Goal: Information Seeking & Learning: Check status

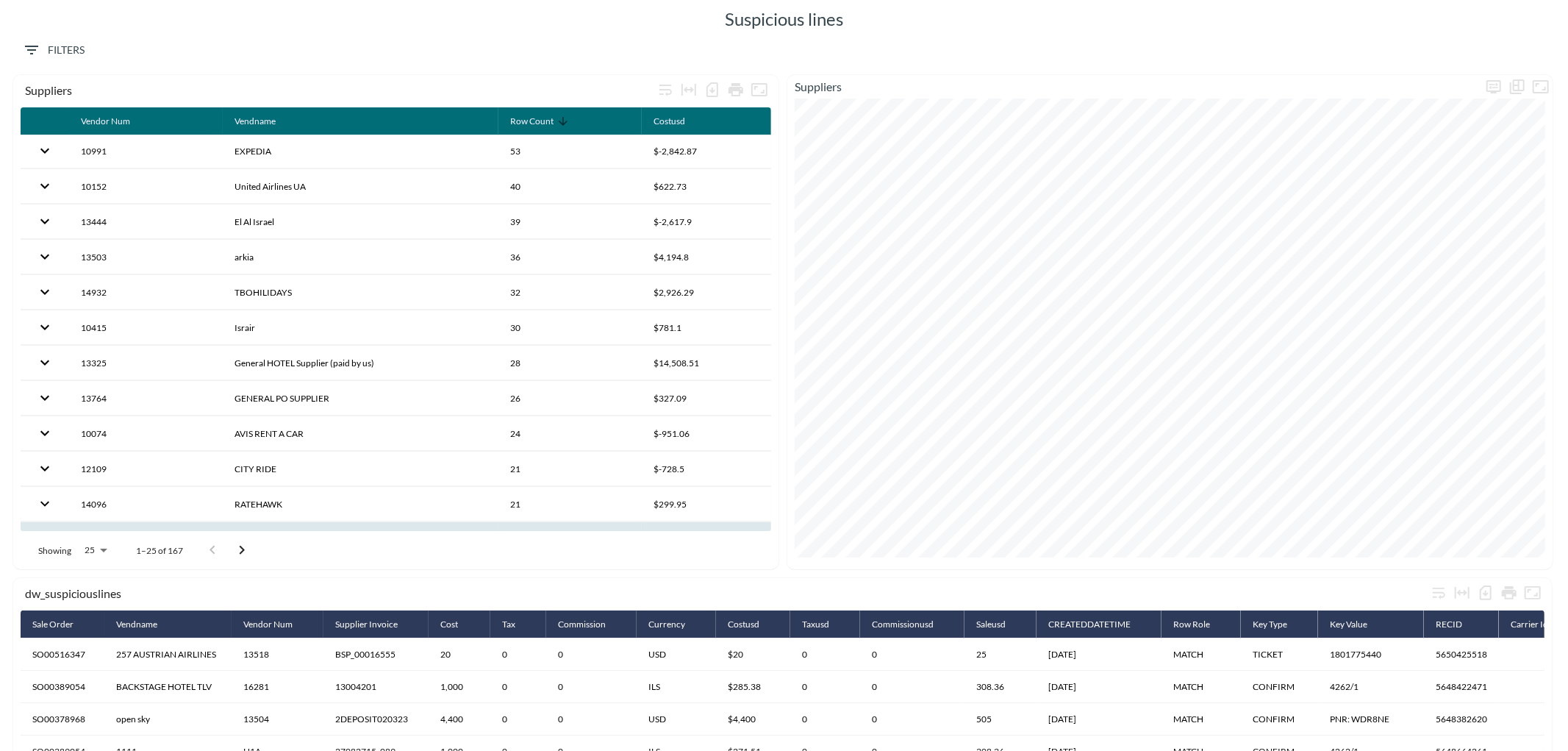
scroll to position [245, 0]
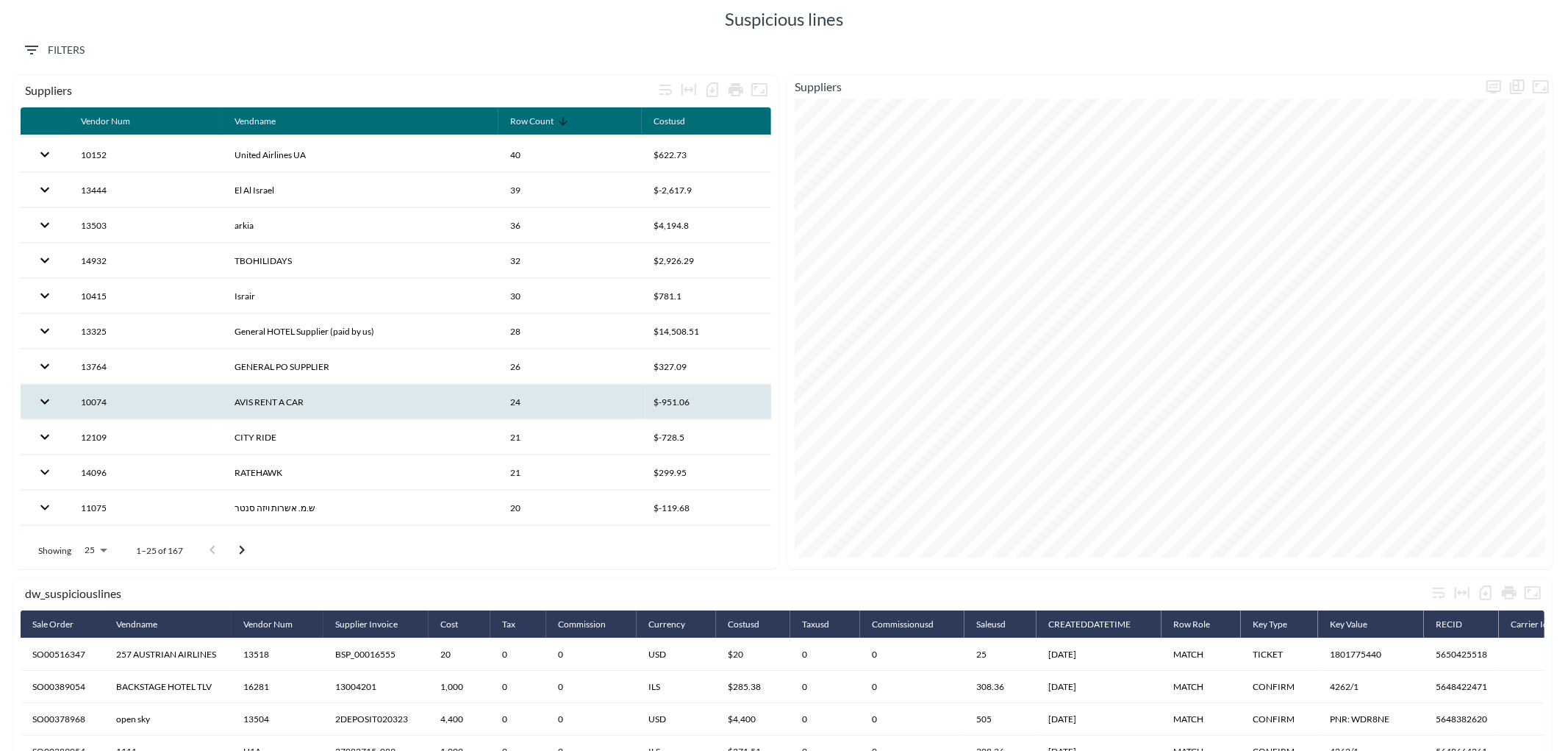
click at [255, 402] on th "AVIS RENT A CAR" at bounding box center [360, 402] width 275 height 35
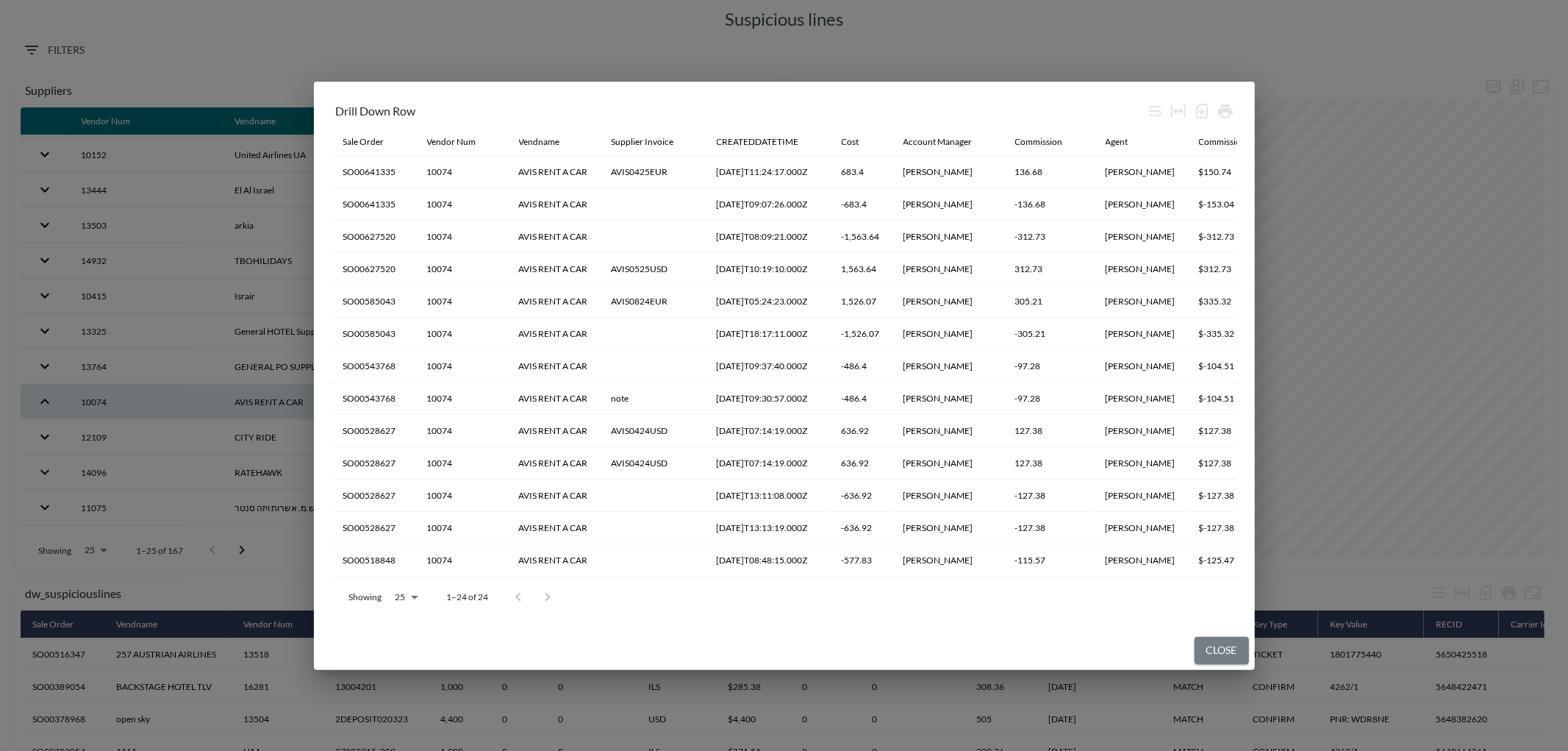
click at [1204, 642] on button "Close" at bounding box center [1222, 650] width 54 height 27
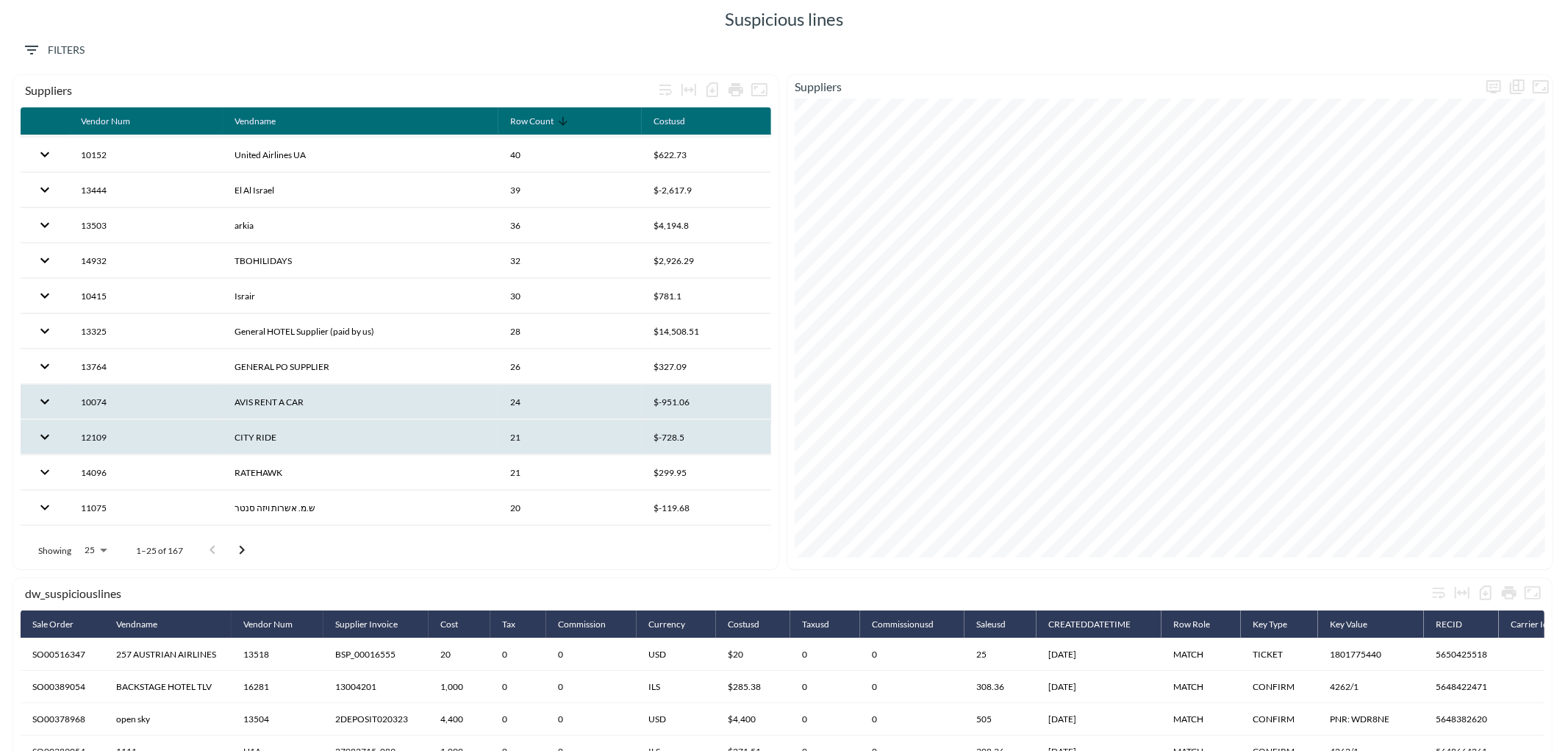
click at [283, 434] on th "CITY RIDE" at bounding box center [360, 437] width 275 height 35
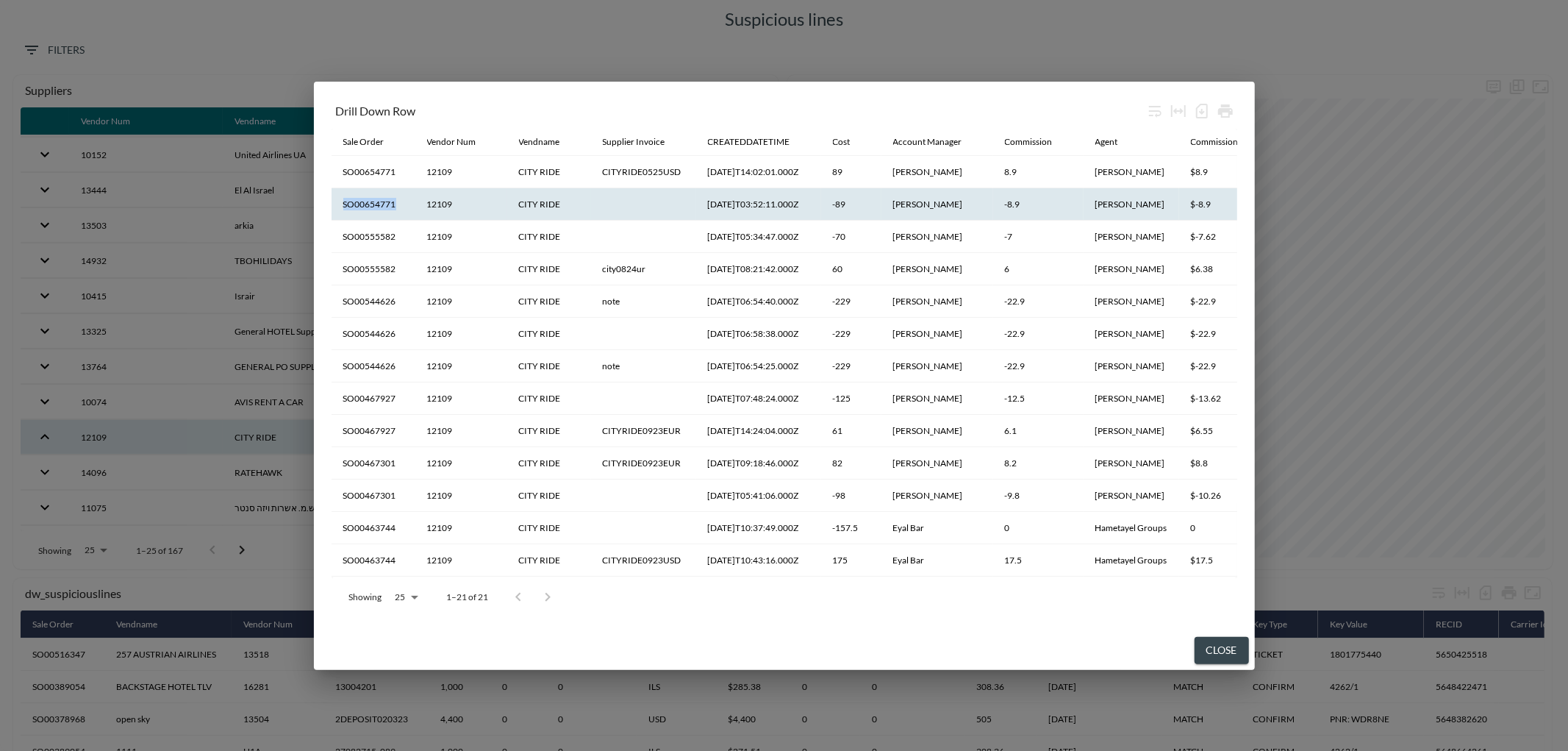
drag, startPoint x: 409, startPoint y: 208, endPoint x: 335, endPoint y: 215, distance: 74.3
click at [335, 216] on th "SO00654771" at bounding box center [373, 204] width 84 height 32
copy th "SO00654771"
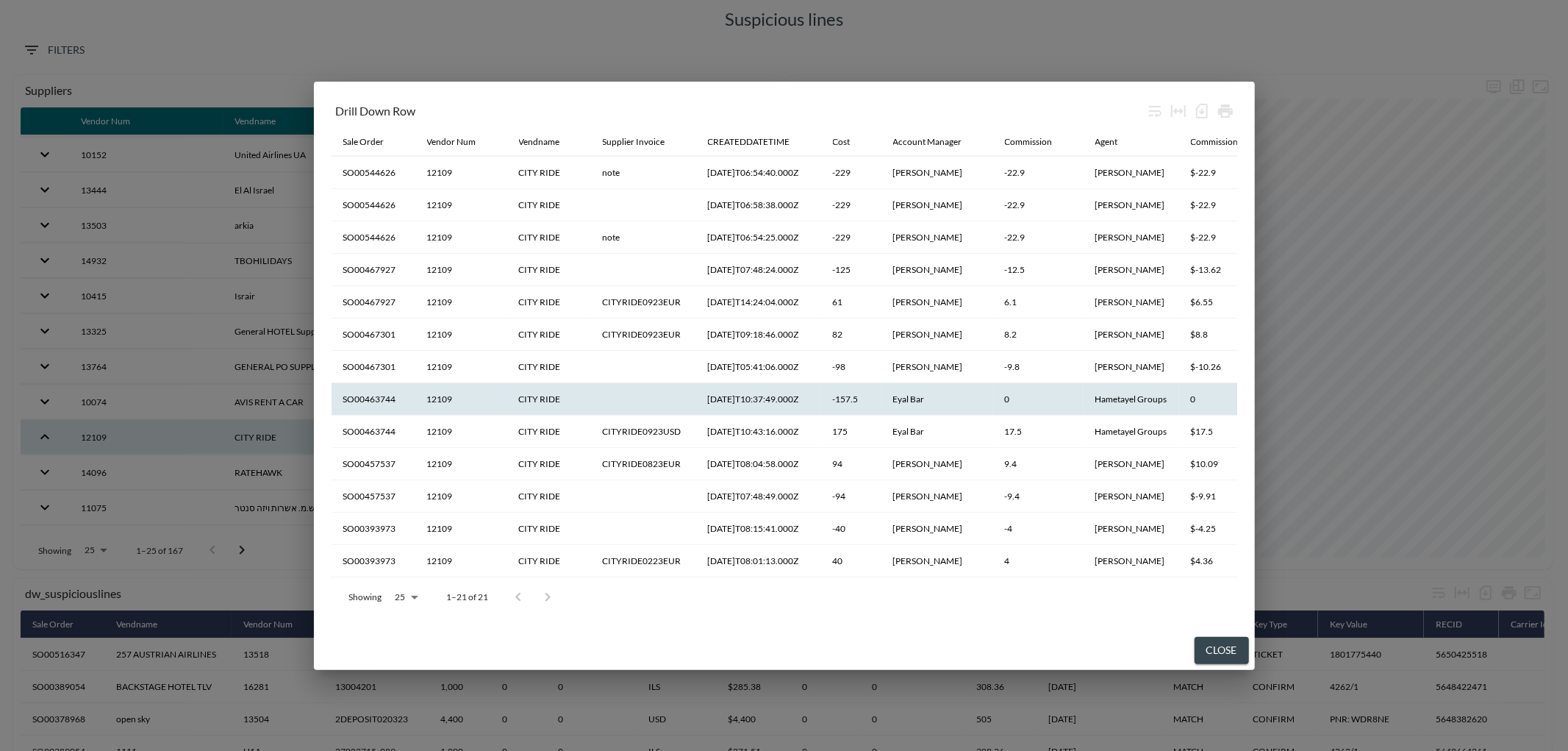
scroll to position [163, 0]
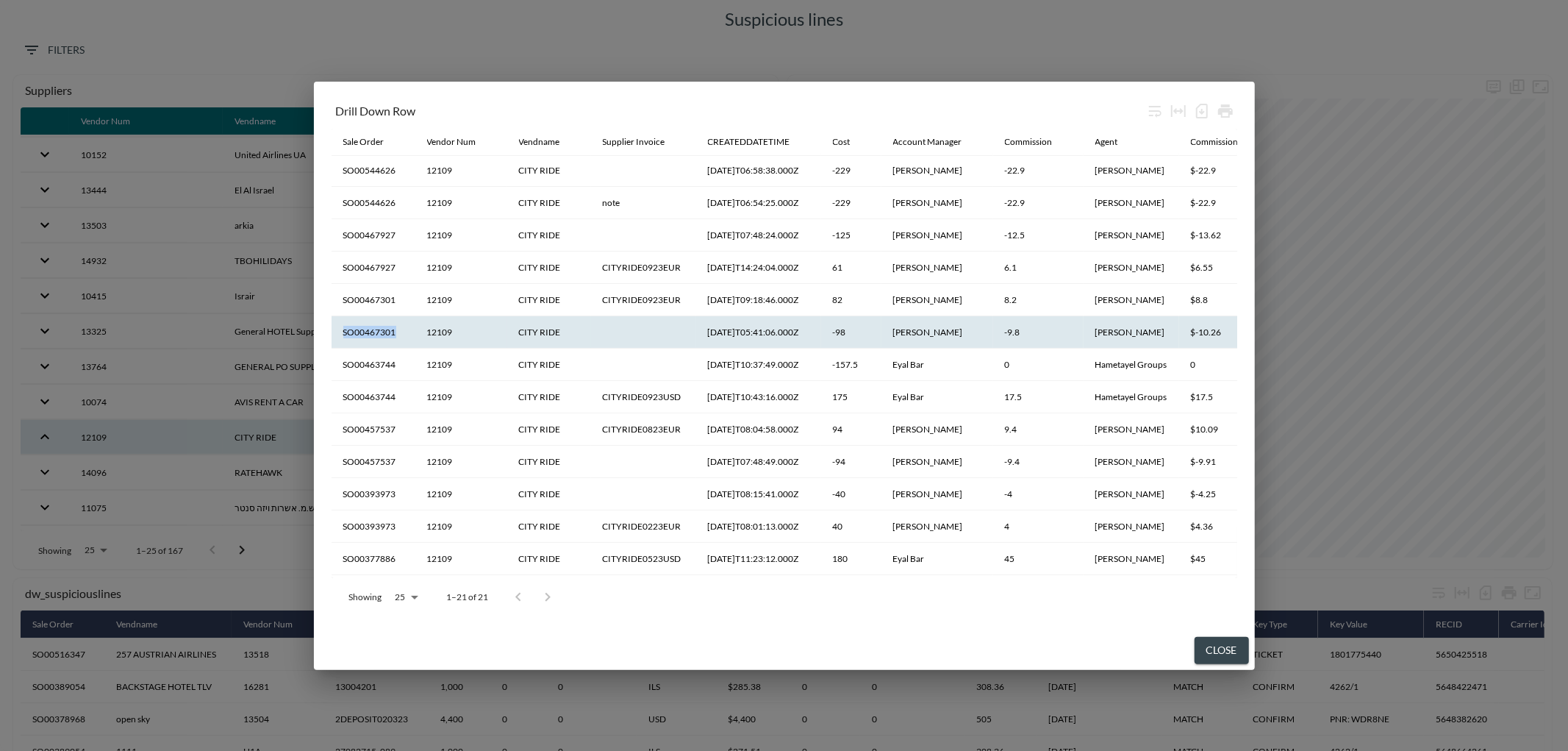
drag, startPoint x: 384, startPoint y: 335, endPoint x: 337, endPoint y: 336, distance: 47.0
click at [337, 336] on th "SO00467301" at bounding box center [373, 332] width 84 height 32
copy th "SO00467301"
click at [1220, 651] on button "Close" at bounding box center [1222, 650] width 54 height 27
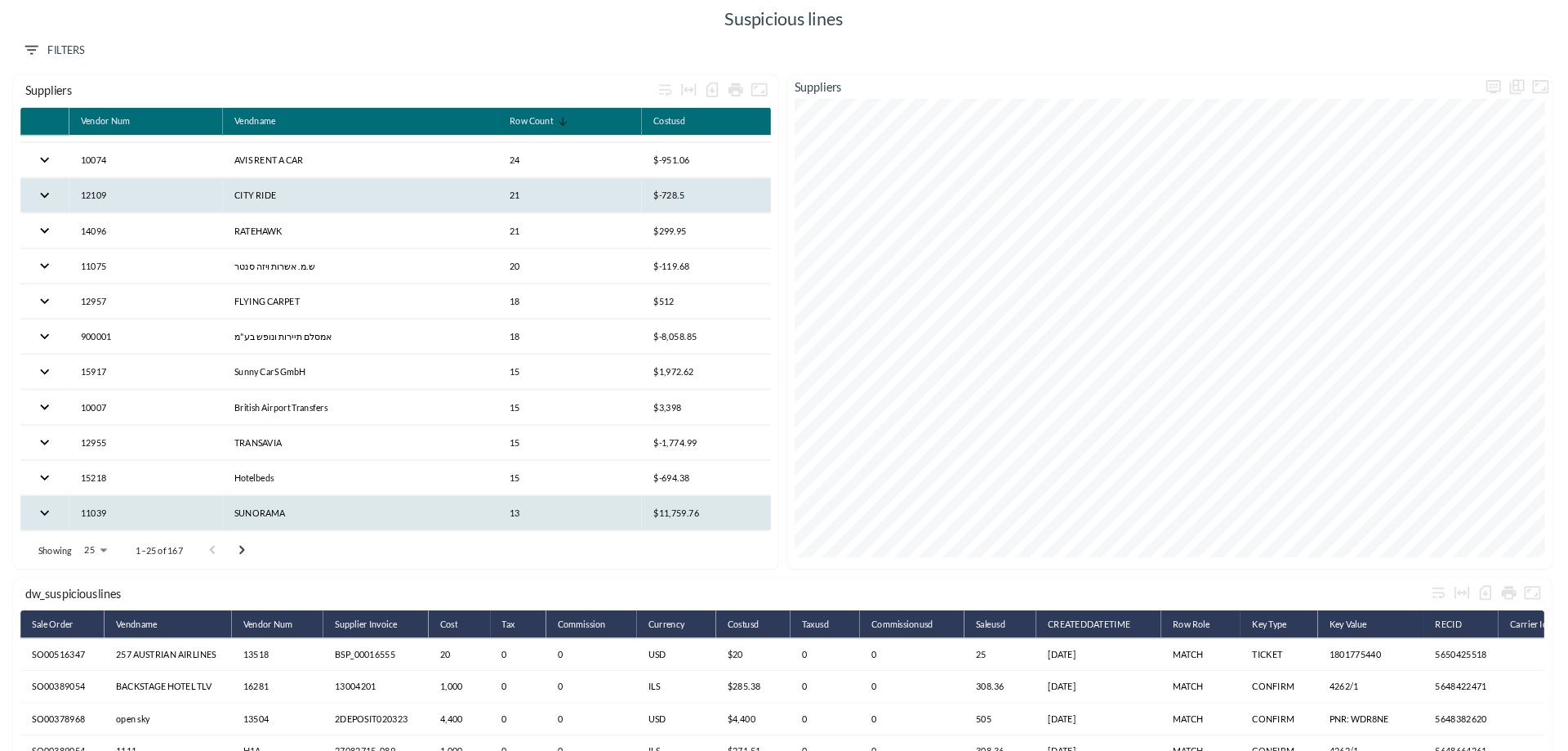
scroll to position [545, 0]
click at [286, 562] on th "SUNORAMA" at bounding box center [400, 570] width 306 height 38
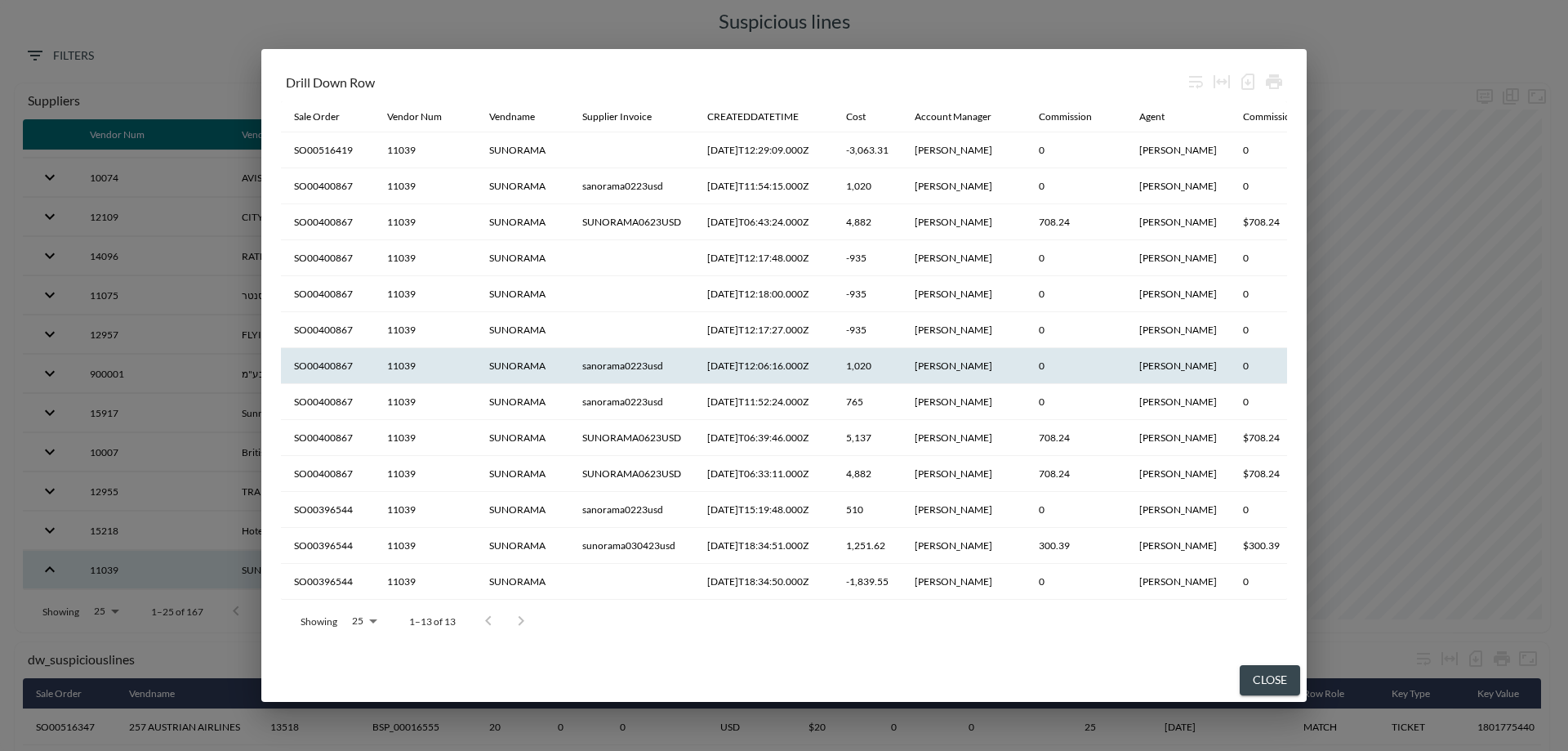
scroll to position [7, 0]
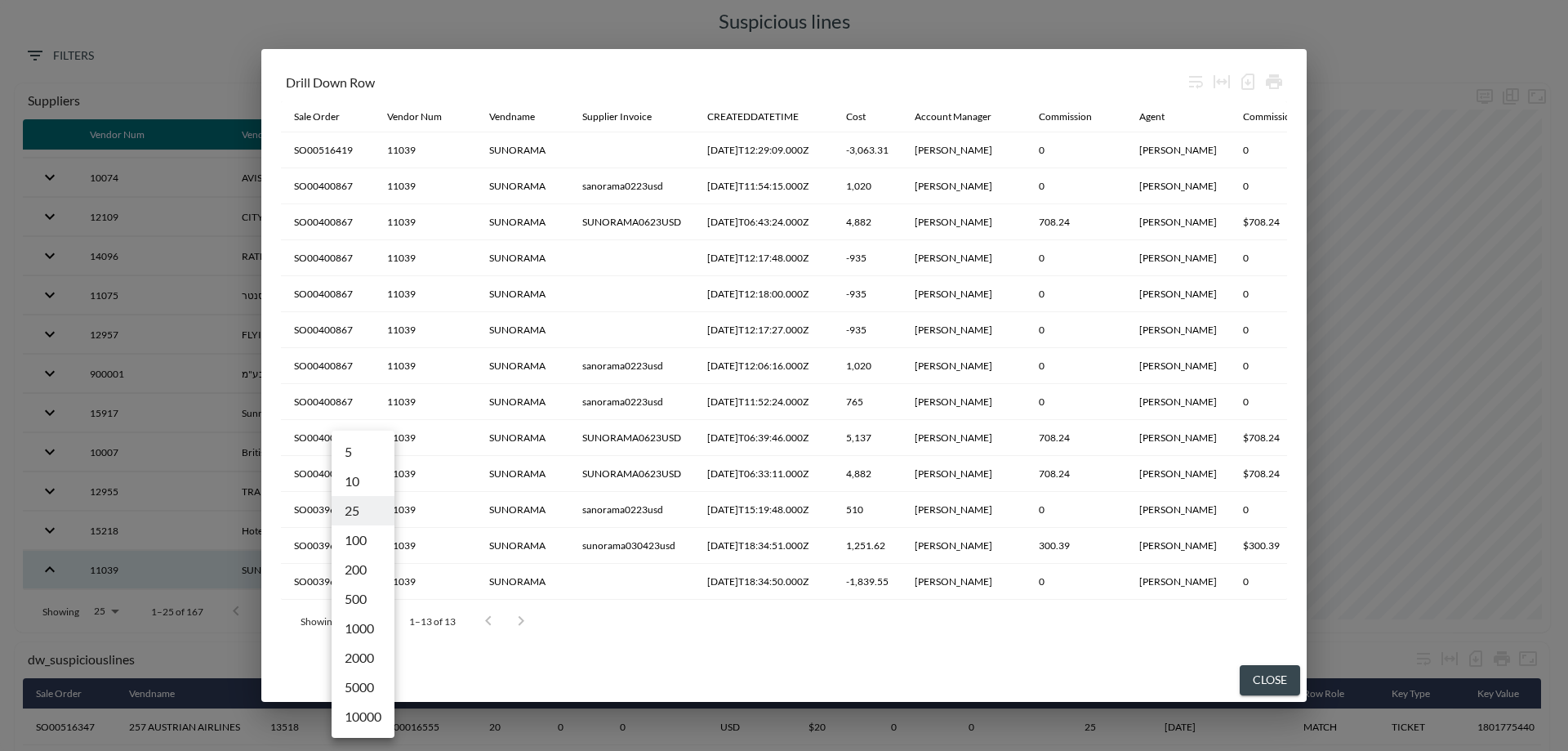
click at [374, 617] on body "BI.P.EYE, Interactive Analytics Dashboards Suspicious lines 0 Filters dw_suspic…" at bounding box center [784, 376] width 1568 height 751
click at [371, 628] on li "1000" at bounding box center [363, 628] width 63 height 29
type input "1000"
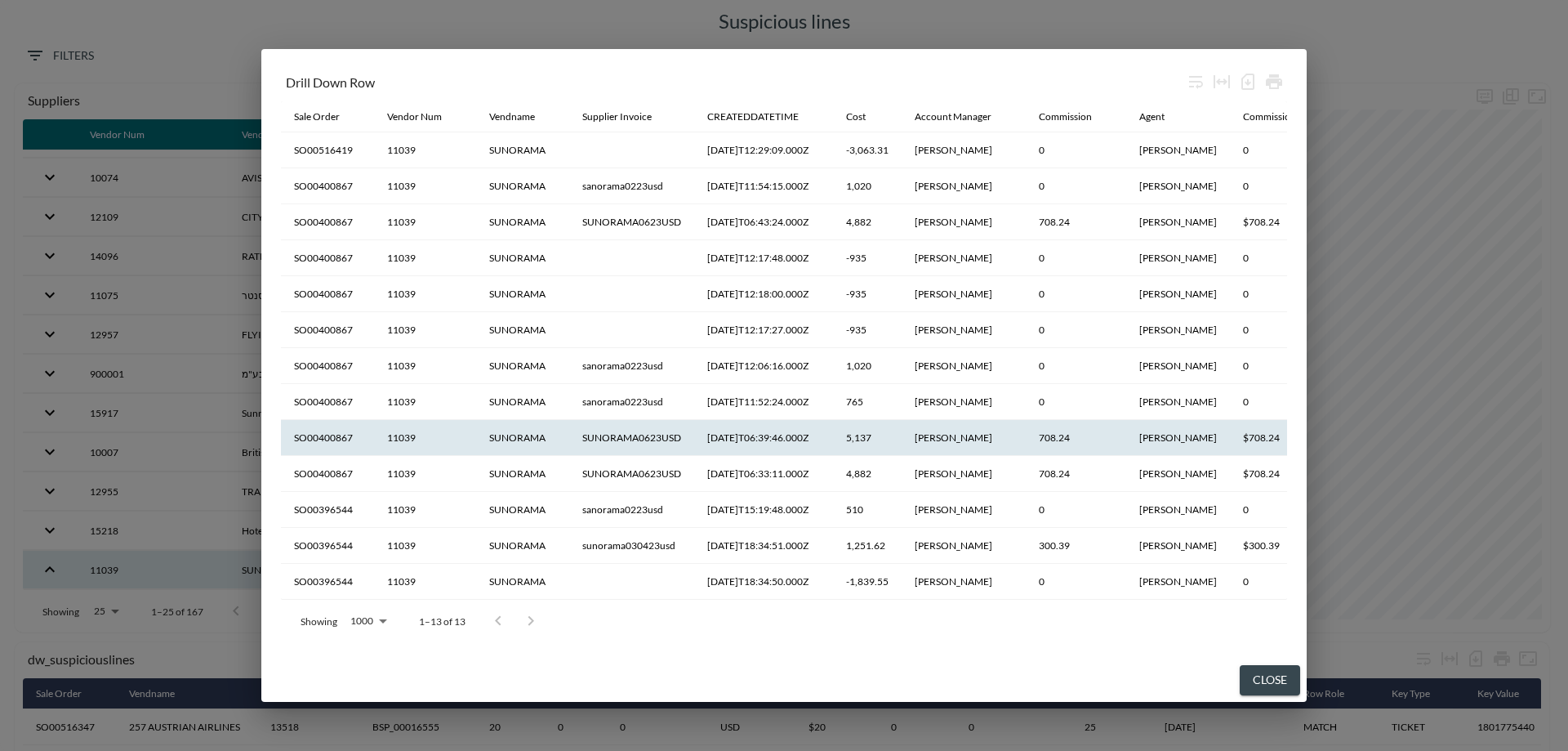
scroll to position [0, 0]
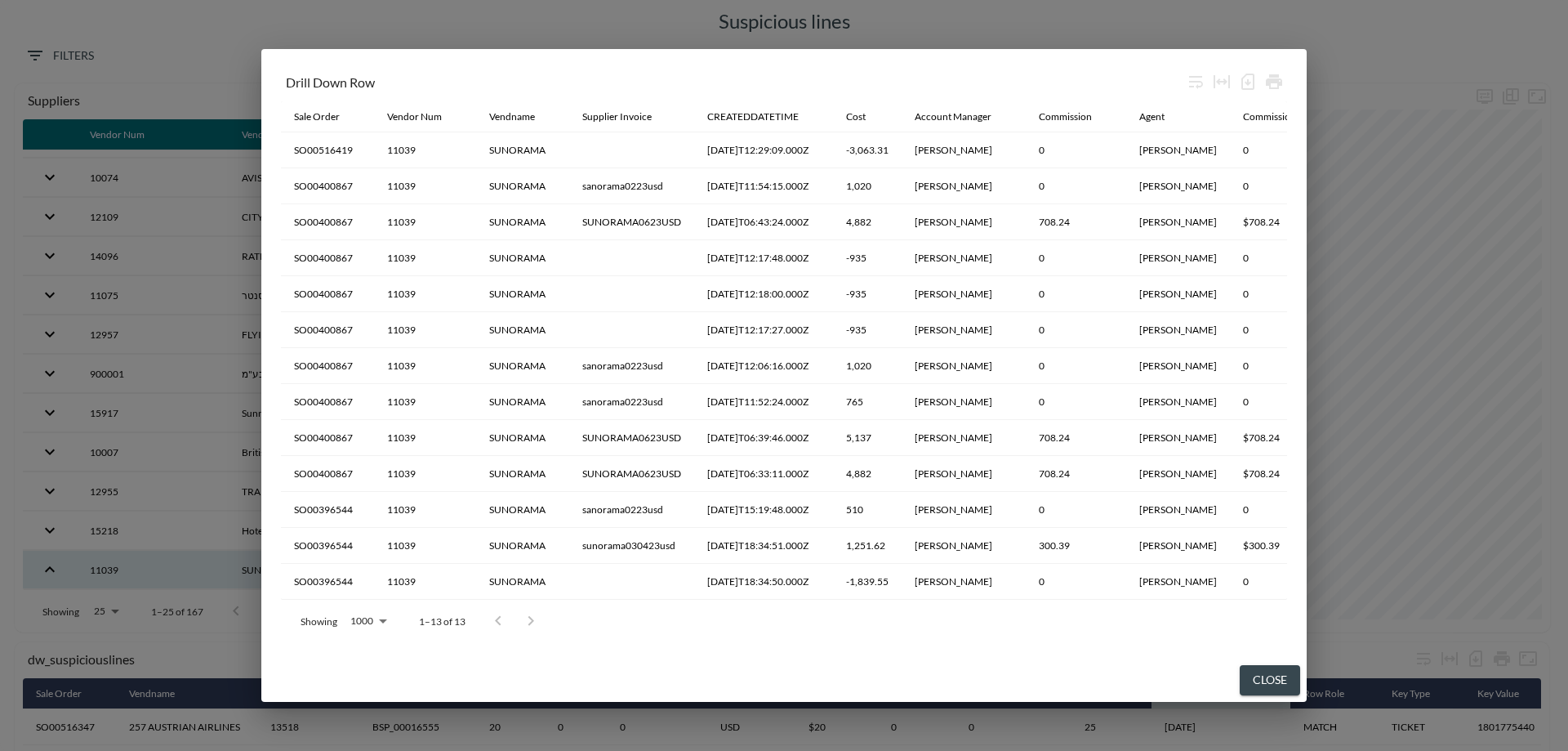
click at [1267, 683] on button "Close" at bounding box center [1270, 680] width 60 height 30
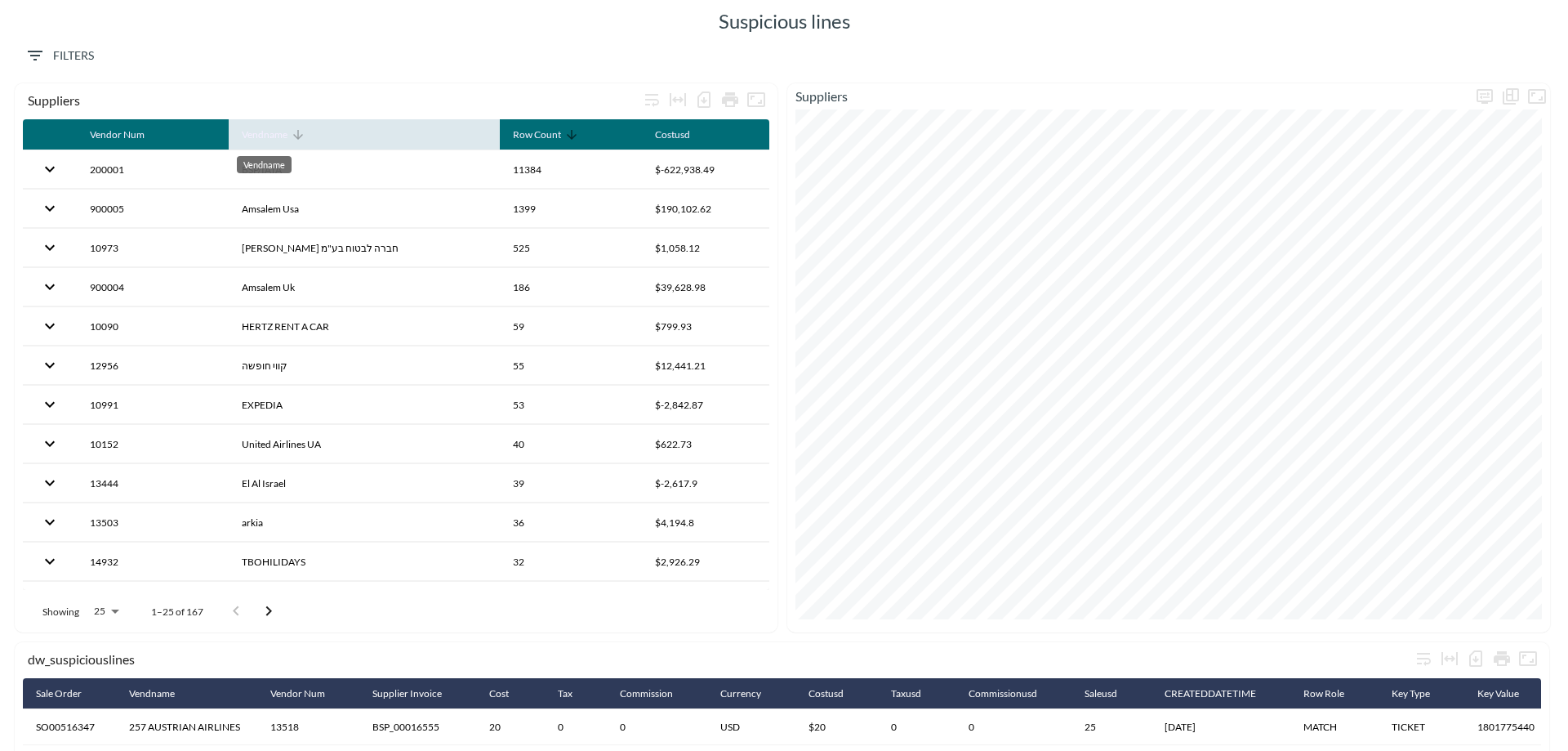
click at [278, 130] on div "Vendname" at bounding box center [264, 134] width 46 height 19
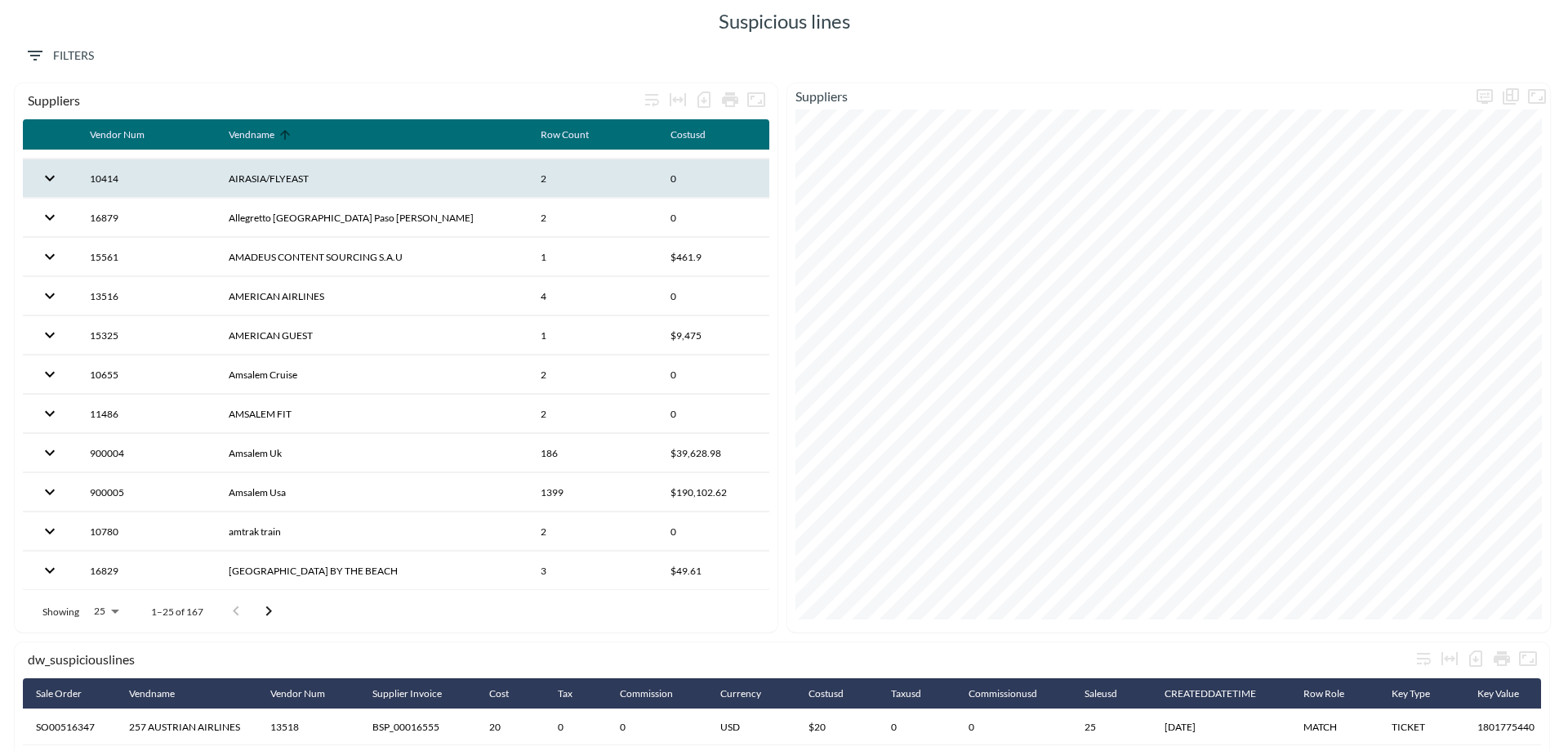
scroll to position [541, 0]
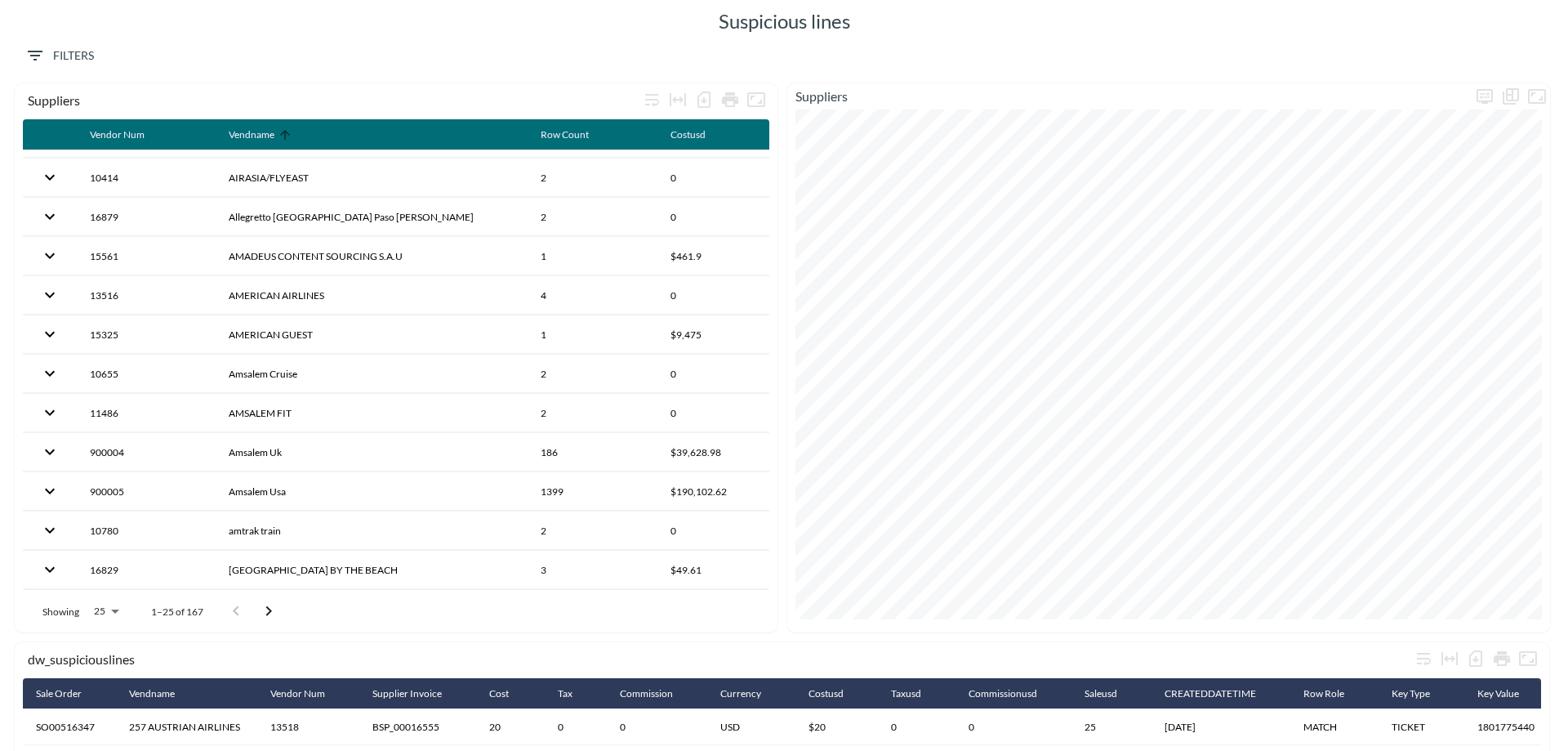
click at [112, 610] on body "BI.P.EYE, Interactive Analytics Dashboards Suspicious lines 0 Filters dw_suspic…" at bounding box center [784, 376] width 1568 height 751
drag, startPoint x: 100, startPoint y: 601, endPoint x: 109, endPoint y: 574, distance: 28.5
click at [109, 574] on ul "5 10 25 100 200 500 1000 2000 5000 10000" at bounding box center [104, 584] width 63 height 307
click at [108, 571] on li "200" at bounding box center [104, 569] width 63 height 29
type input "200"
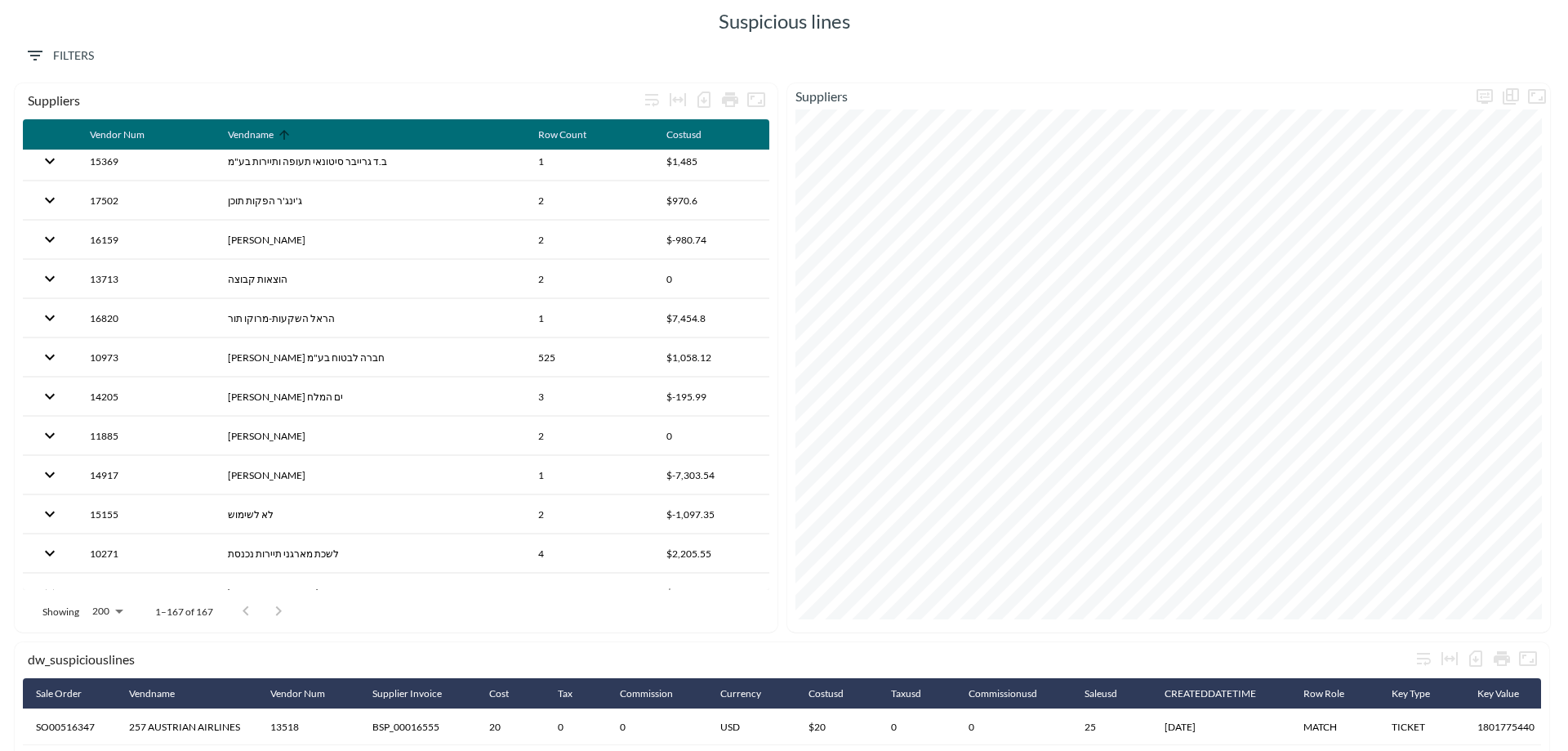
scroll to position [5525, 0]
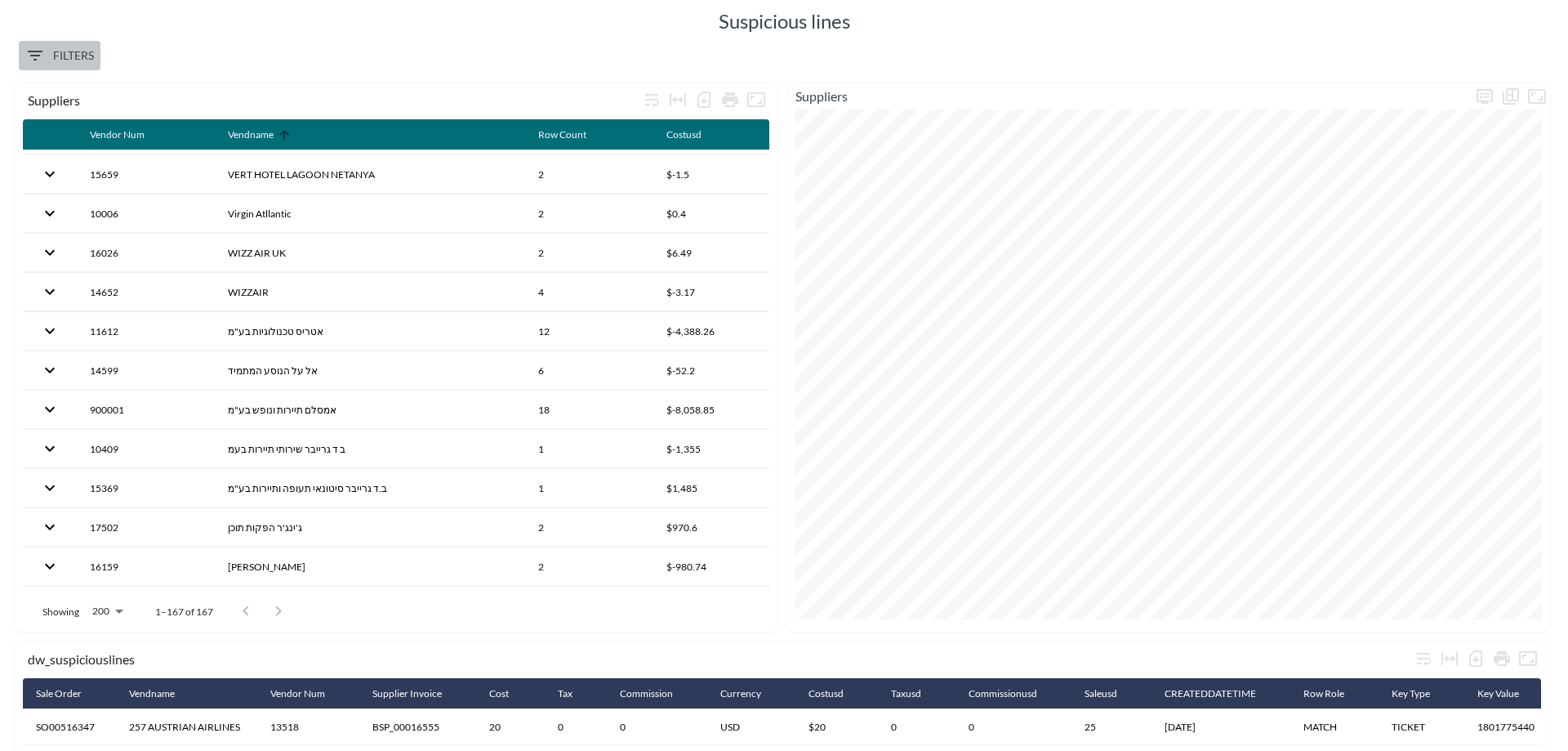
click at [82, 56] on span "0 Filters" at bounding box center [59, 56] width 69 height 20
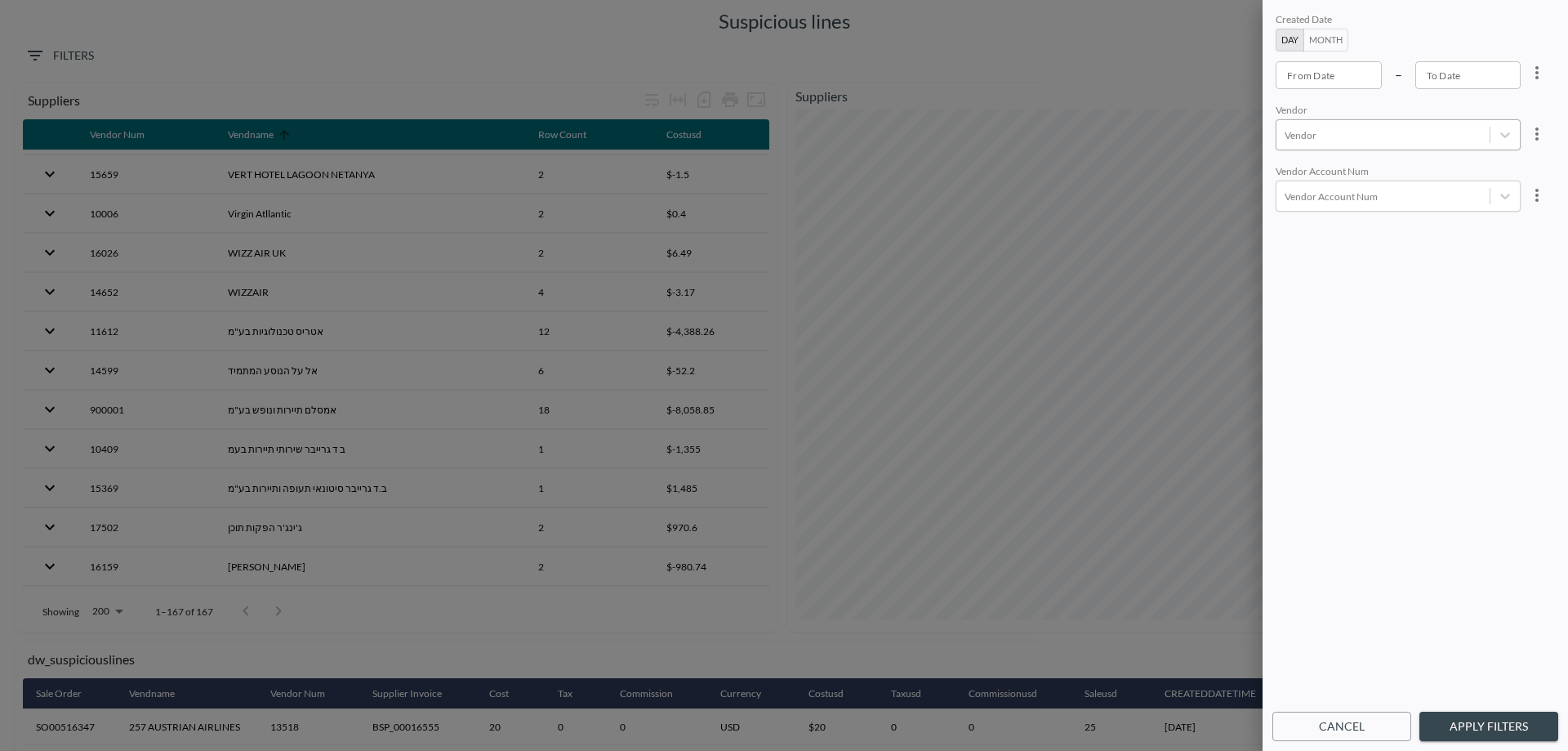
click at [1316, 141] on div at bounding box center [1382, 135] width 196 height 16
type input "m"
click at [1348, 175] on div "Create "MSC"" at bounding box center [1423, 176] width 286 height 25
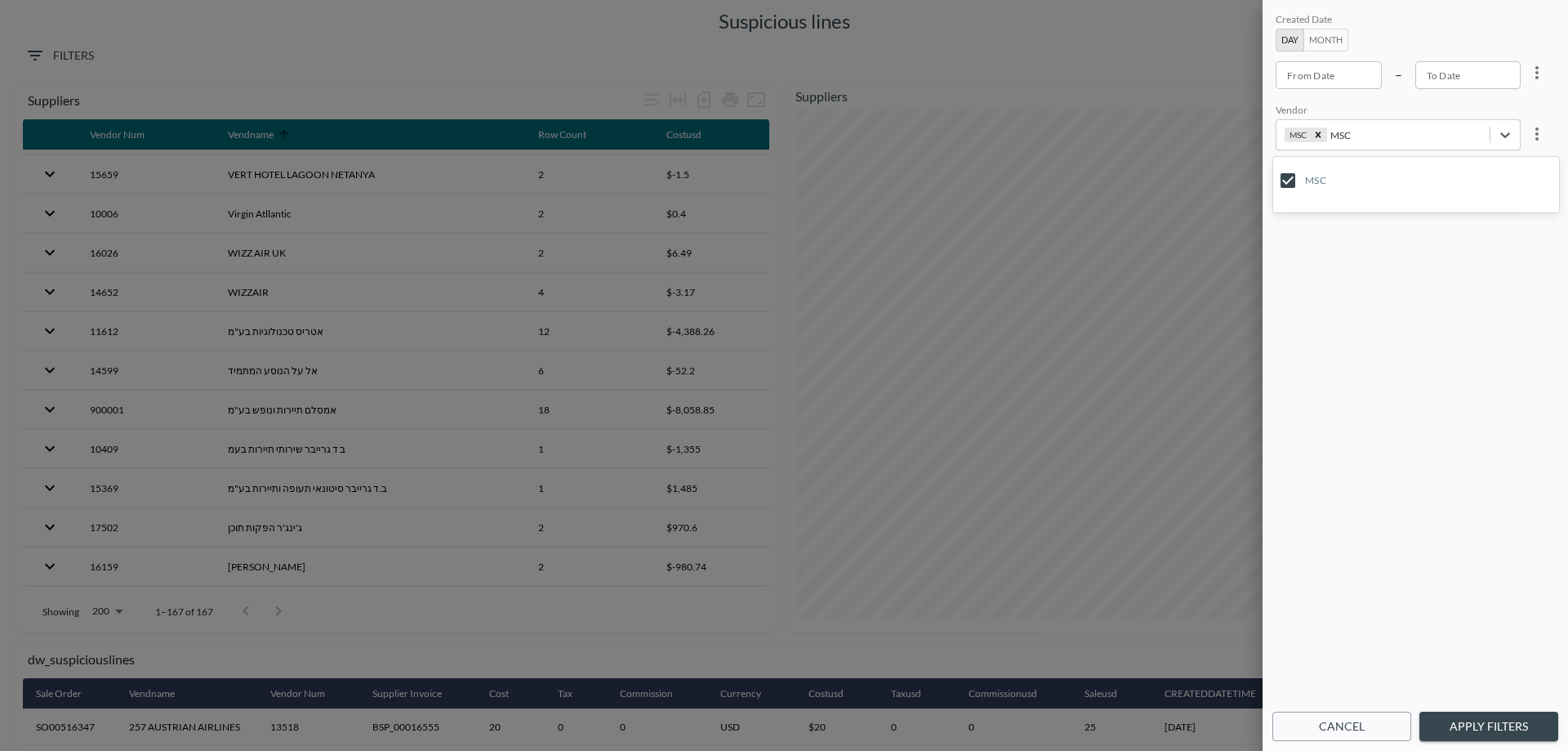
type input "MSC"
click at [1499, 727] on button "Apply Filters" at bounding box center [1489, 727] width 139 height 30
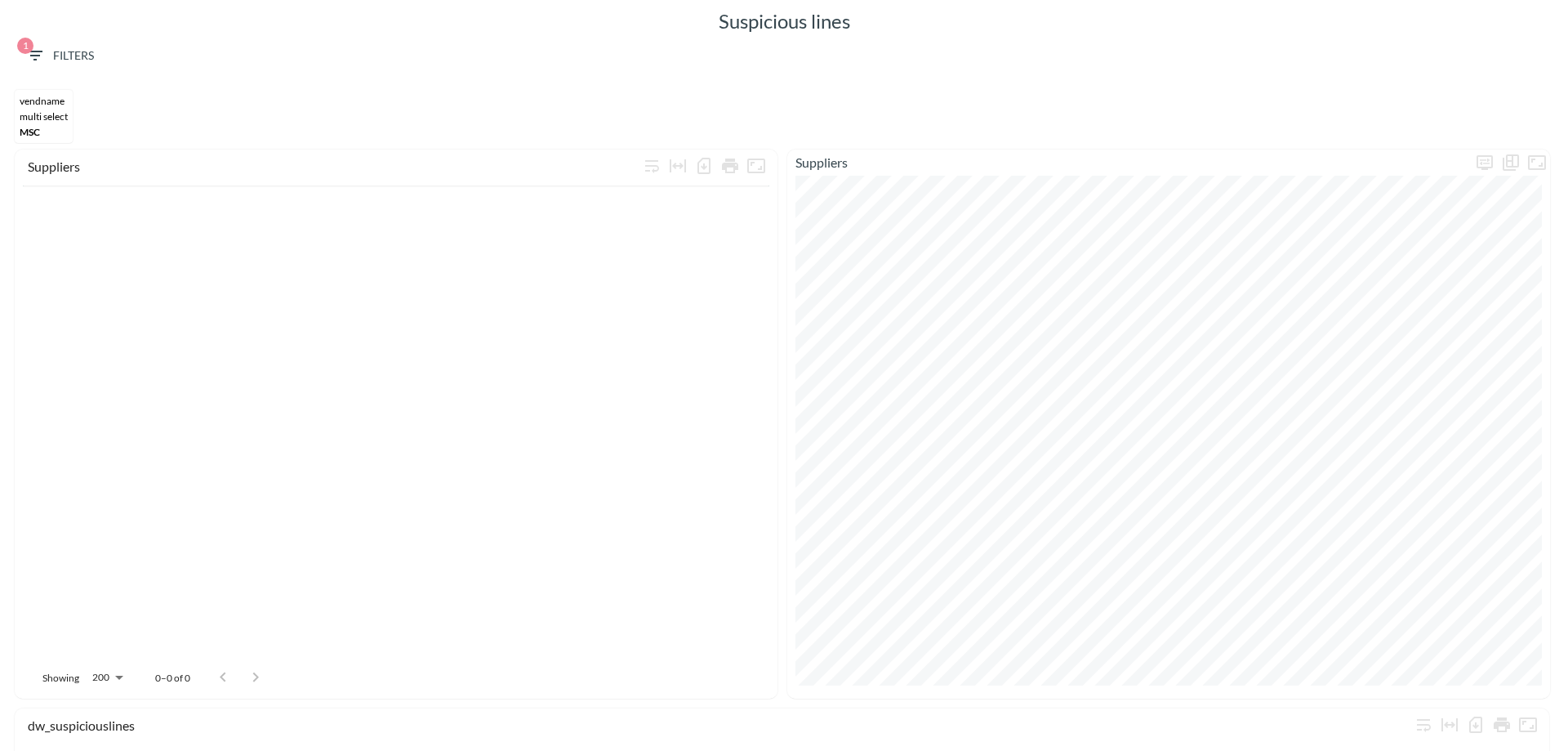
scroll to position [0, 0]
click at [83, 59] on span "1 Filters" at bounding box center [59, 56] width 69 height 20
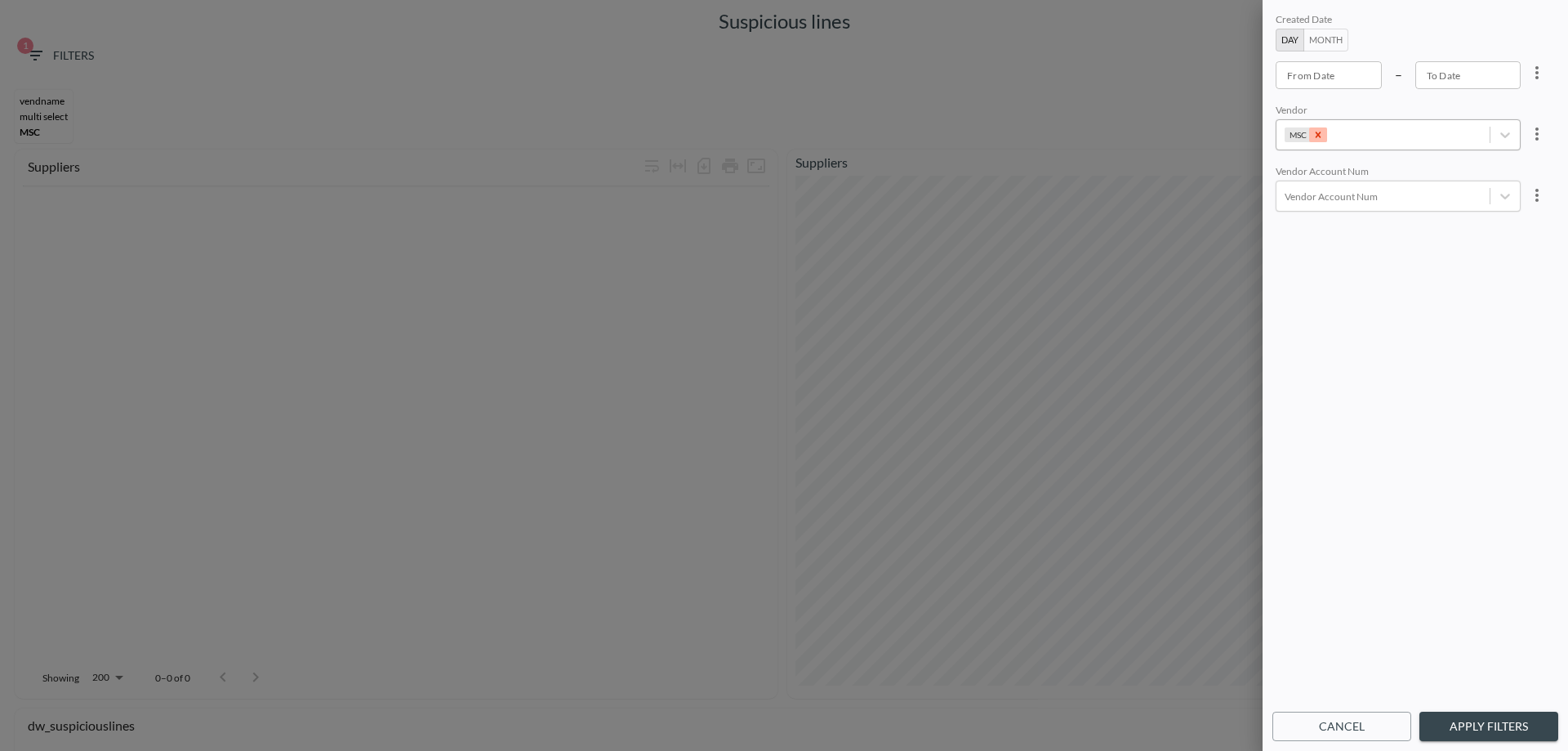
click at [1323, 135] on div "Remove MSC" at bounding box center [1317, 135] width 18 height 15
type input "K"
click at [1225, 176] on div at bounding box center [784, 376] width 1568 height 751
click at [1331, 197] on div at bounding box center [1382, 197] width 196 height 16
click at [1279, 239] on input "10021" at bounding box center [1287, 242] width 34 height 34
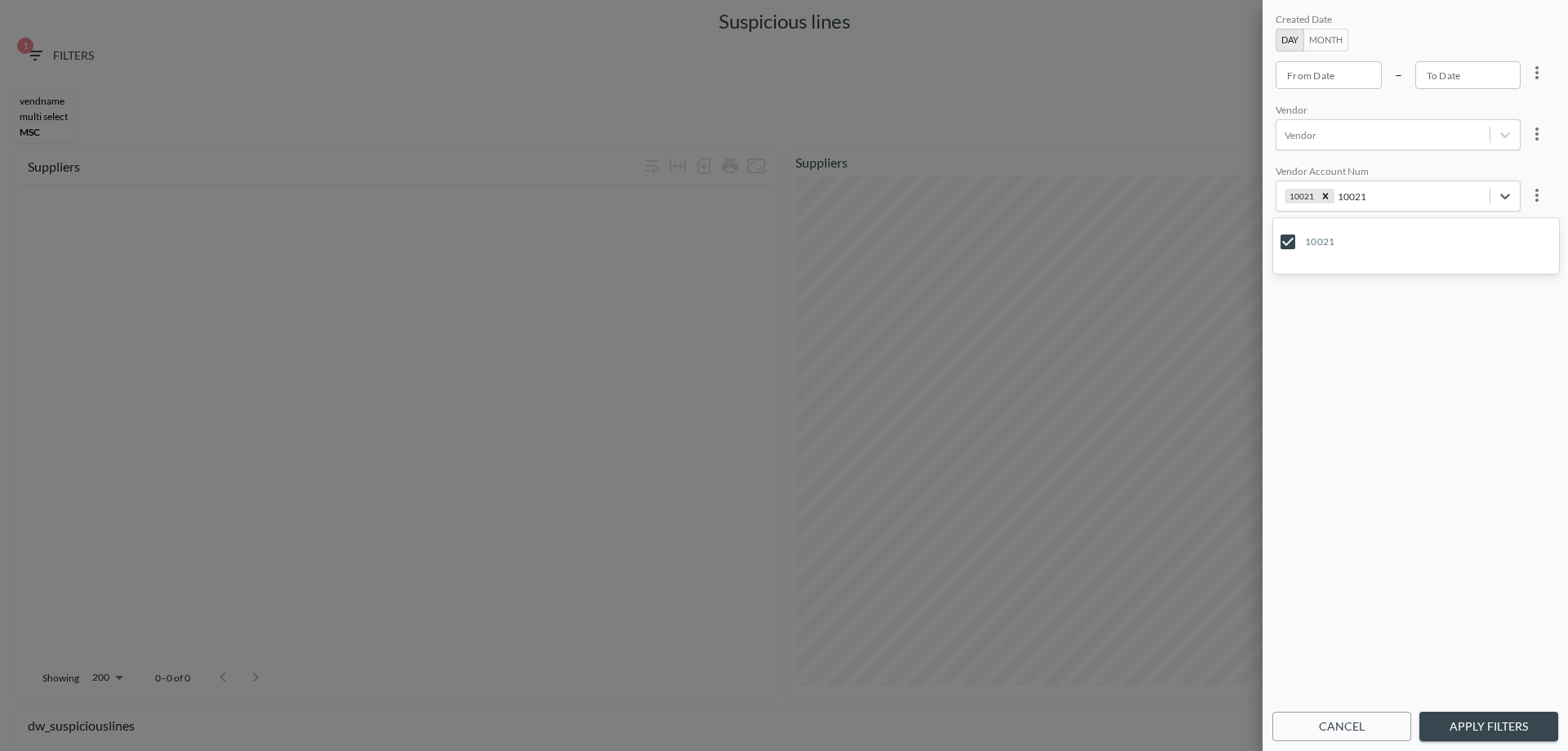
type input "10021"
click at [1520, 717] on button "Apply Filters" at bounding box center [1489, 727] width 139 height 30
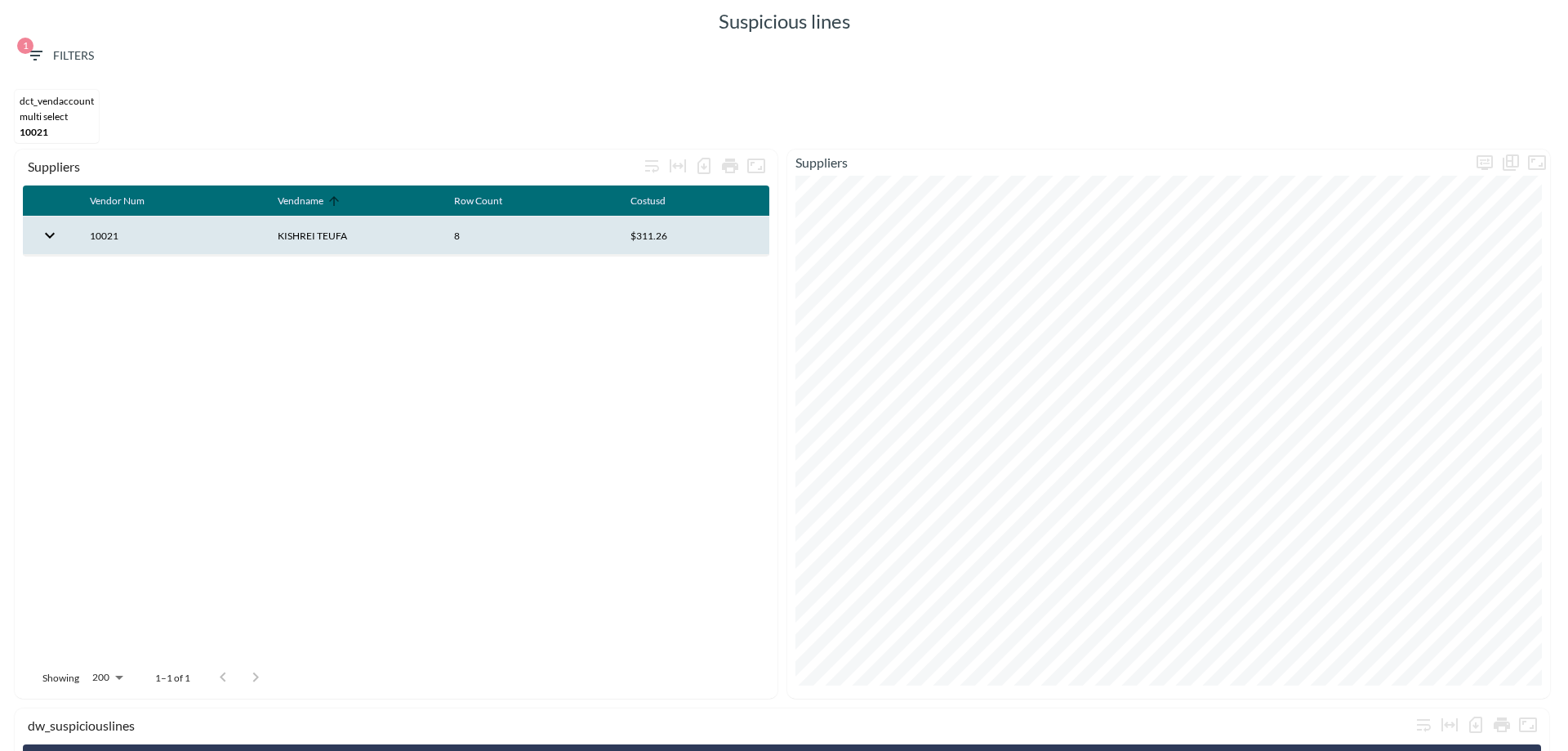
click at [283, 235] on th "KISHREI TEUFA" at bounding box center [353, 236] width 176 height 38
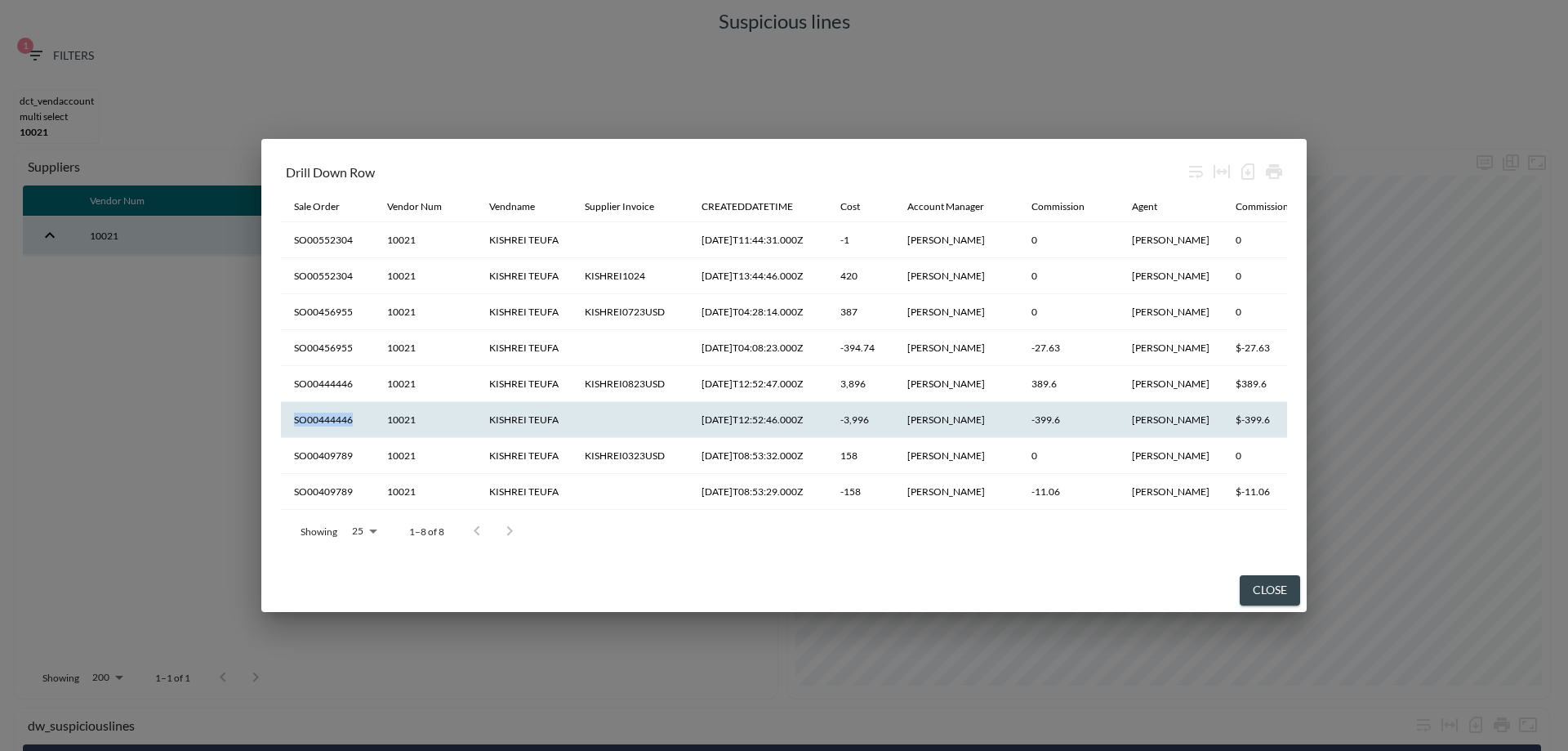
drag, startPoint x: 369, startPoint y: 412, endPoint x: 288, endPoint y: 413, distance: 81.0
click at [288, 413] on th "SO00444446" at bounding box center [327, 420] width 93 height 36
copy th "SO00444446"
click at [1271, 600] on button "Close" at bounding box center [1270, 590] width 60 height 30
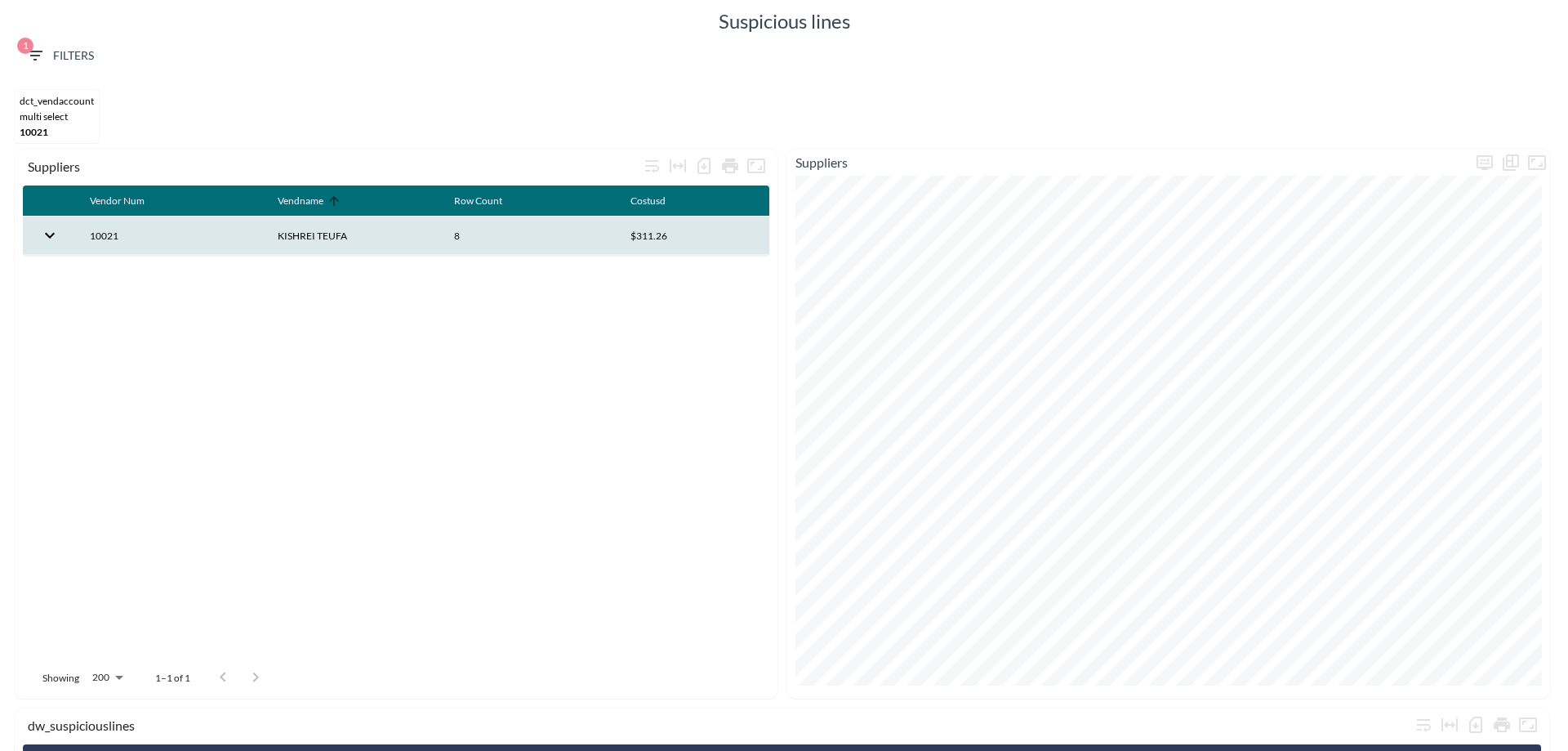
click at [52, 52] on span "1 Filters" at bounding box center [59, 56] width 69 height 20
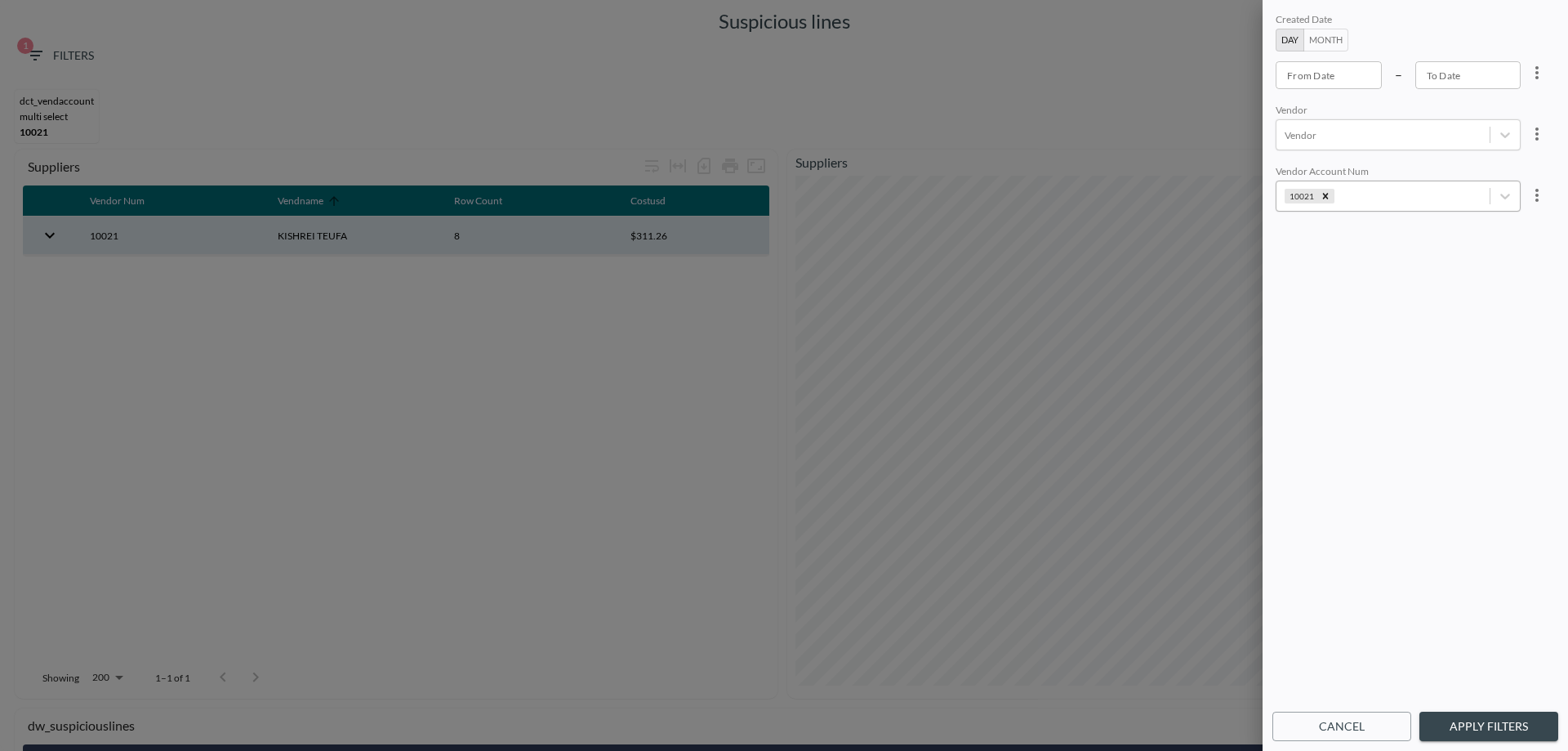
click at [1321, 196] on icon "Remove 10021" at bounding box center [1326, 197] width 12 height 12
type input "1"
type input "10392"
click at [1496, 731] on button "Apply Filters" at bounding box center [1489, 727] width 139 height 30
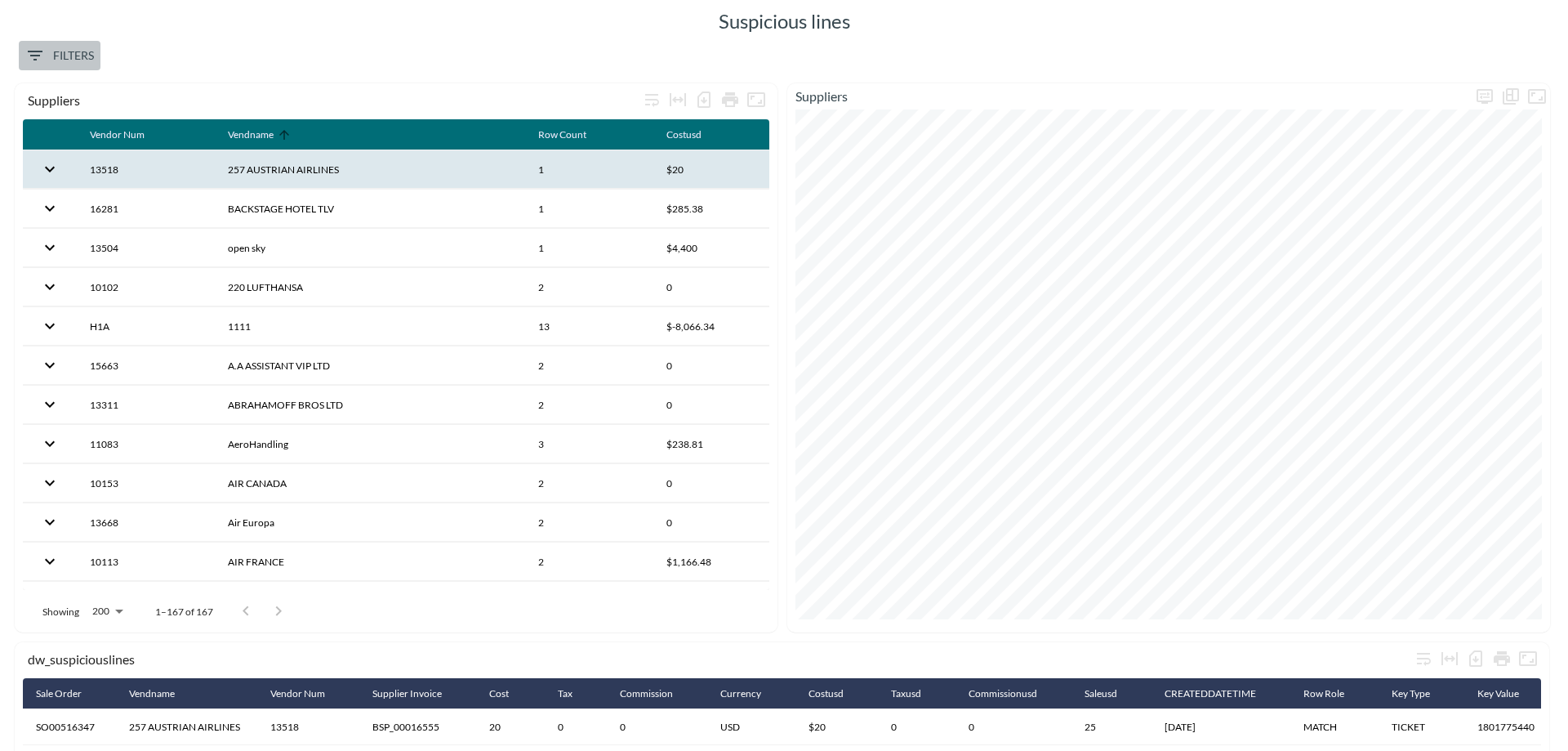
click at [86, 54] on span "1 Filters" at bounding box center [59, 56] width 69 height 20
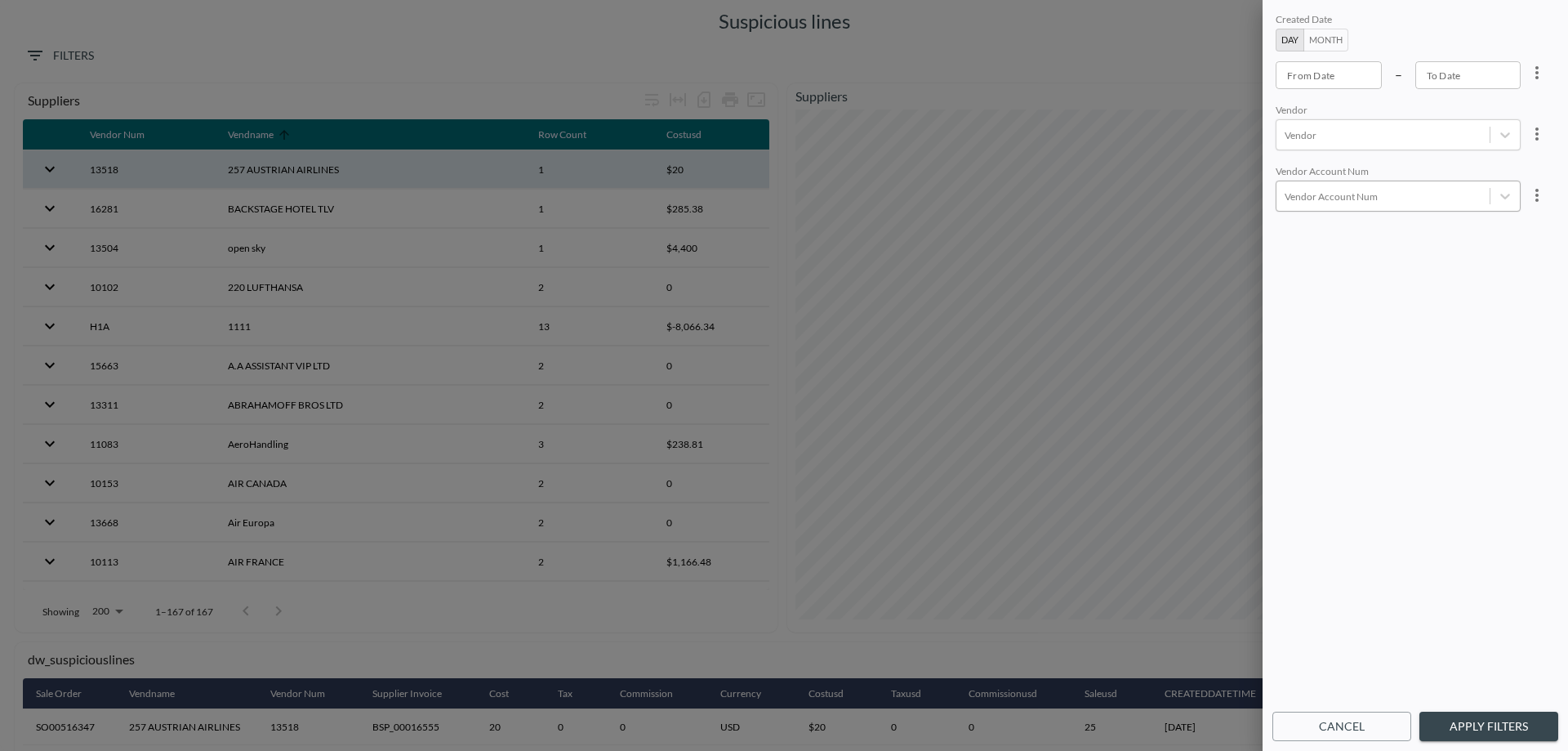
click at [1350, 194] on div at bounding box center [1382, 197] width 196 height 16
click at [1284, 242] on input "11392" at bounding box center [1287, 242] width 34 height 34
type input "392"
click at [1467, 733] on button "Apply Filters" at bounding box center [1489, 727] width 139 height 30
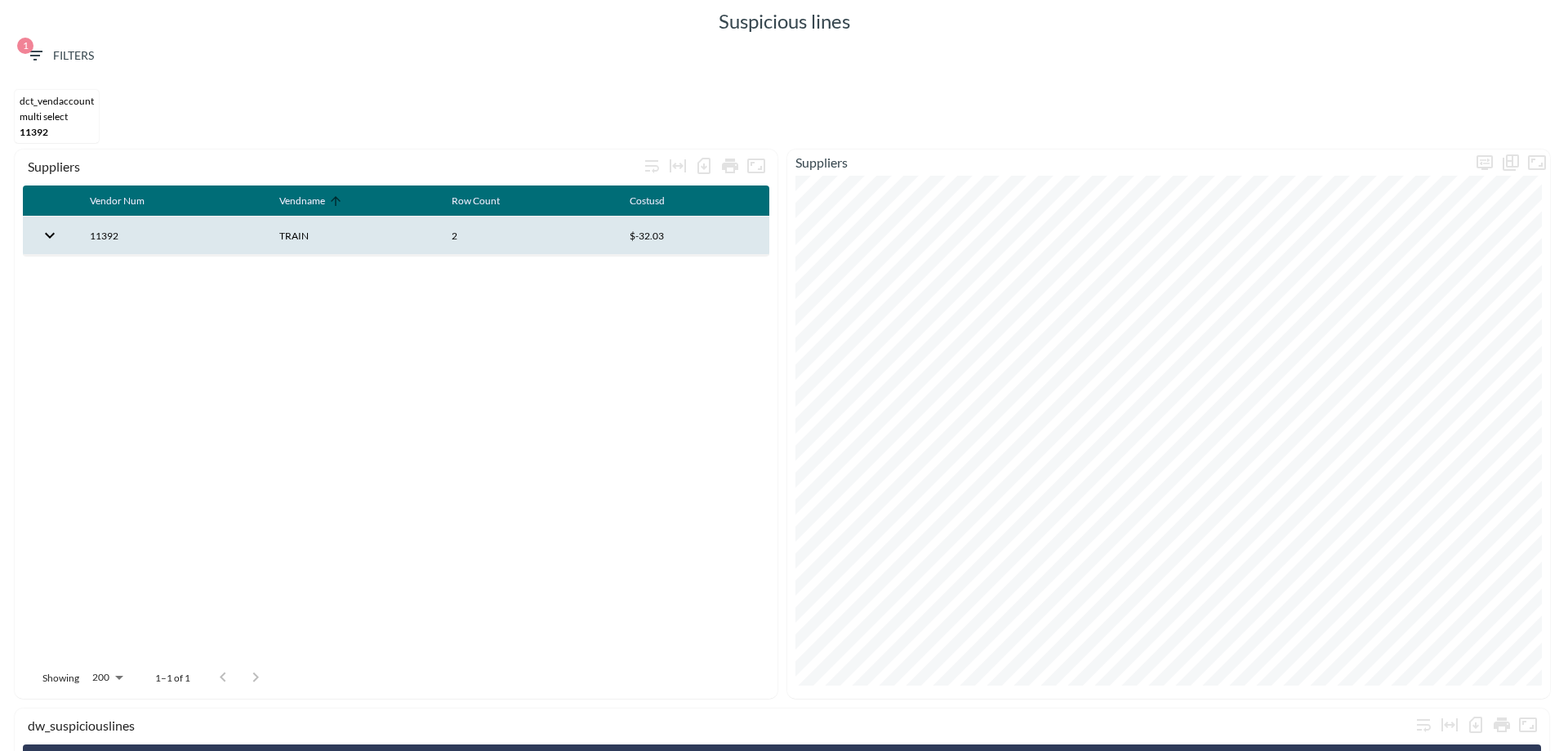
click at [152, 238] on th "11392" at bounding box center [171, 236] width 190 height 38
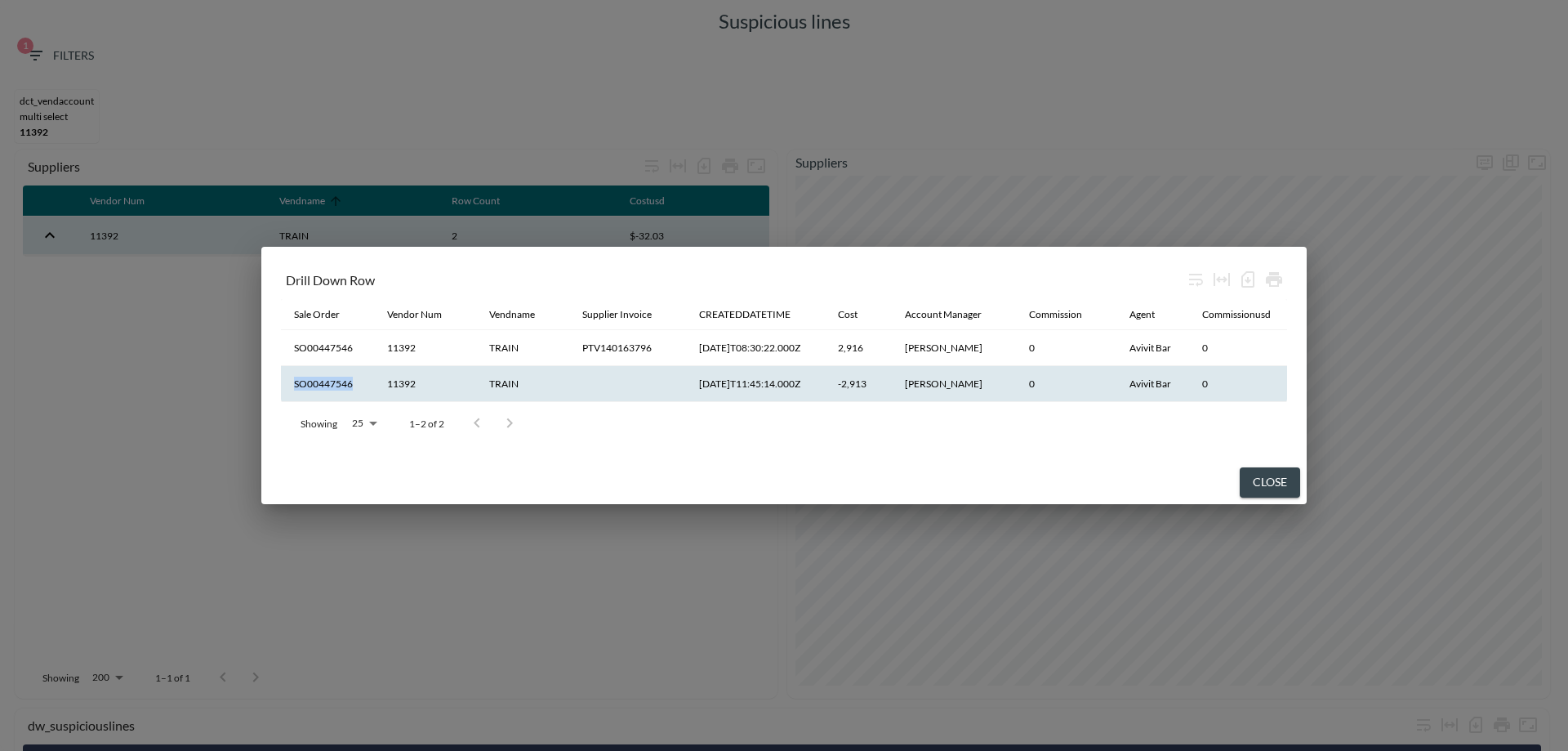
drag, startPoint x: 356, startPoint y: 376, endPoint x: 288, endPoint y: 376, distance: 68.0
click at [288, 376] on th "SO00447546" at bounding box center [327, 384] width 93 height 36
copy th "SO00447546"
click at [1277, 478] on button "Close" at bounding box center [1270, 483] width 60 height 30
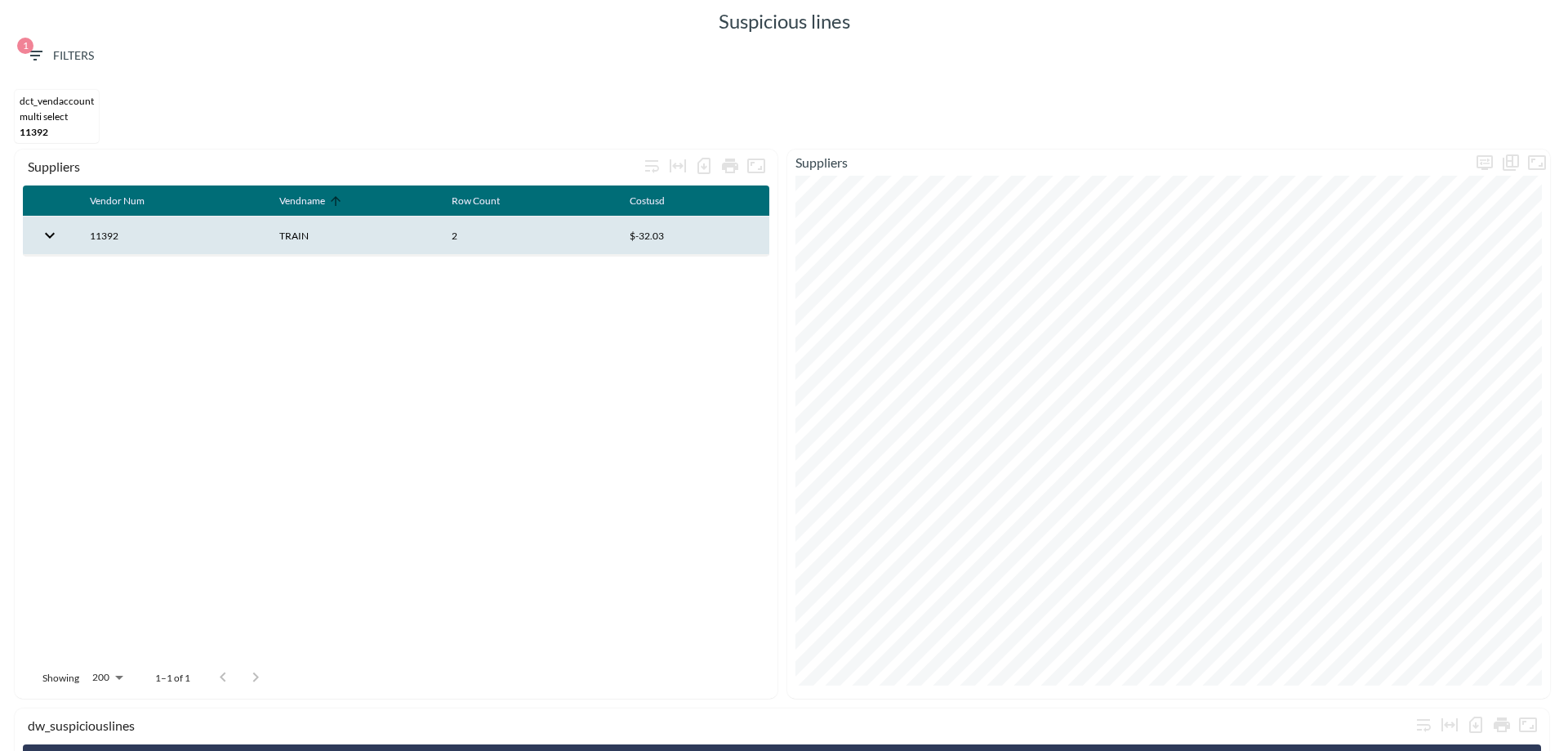
click at [74, 56] on span "1 Filters" at bounding box center [59, 56] width 69 height 20
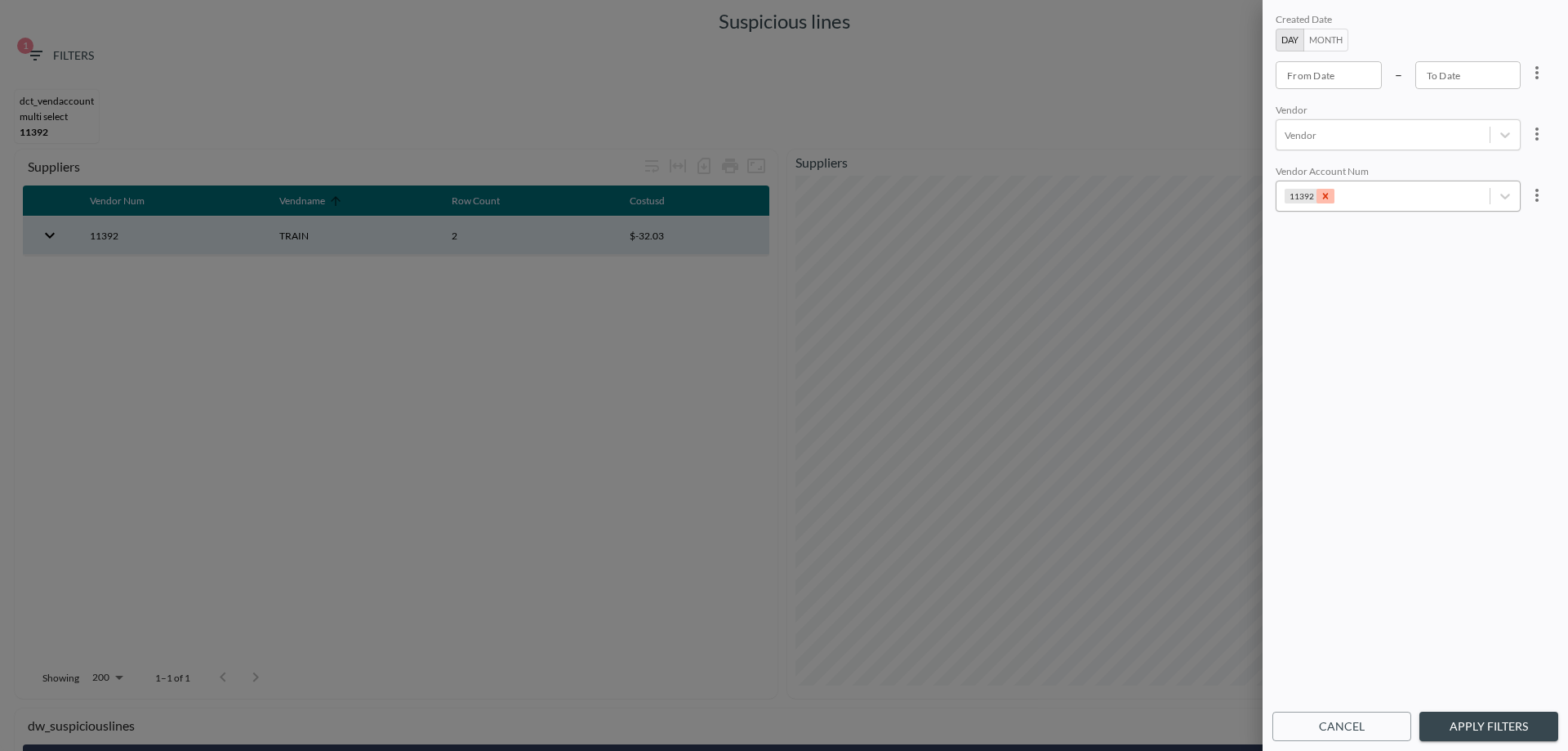
click at [1324, 198] on icon "Remove 11392" at bounding box center [1326, 197] width 6 height 6
type input "10392"
click at [1491, 726] on button "Apply Filters" at bounding box center [1489, 727] width 139 height 30
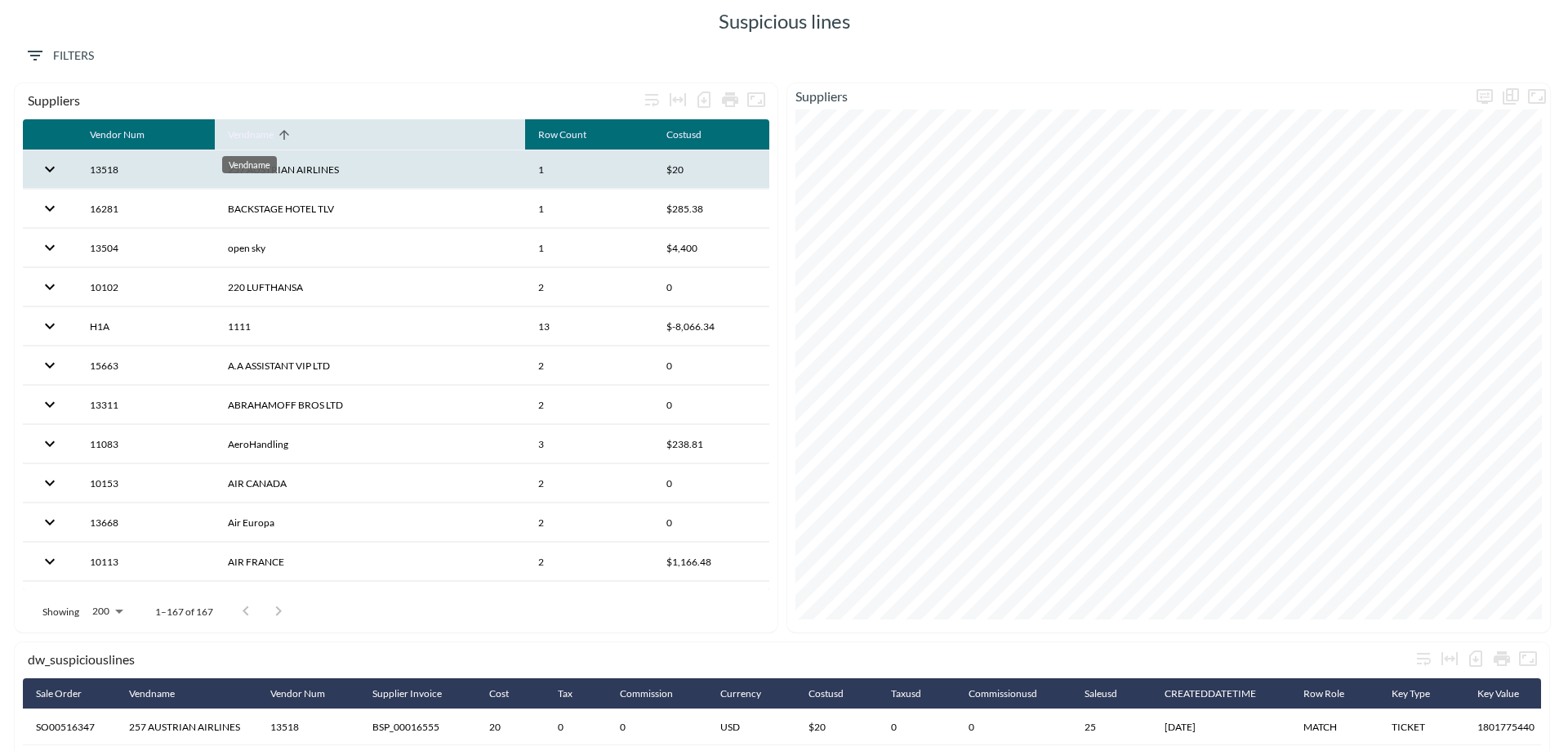
click at [264, 132] on div "Vendname" at bounding box center [251, 134] width 46 height 19
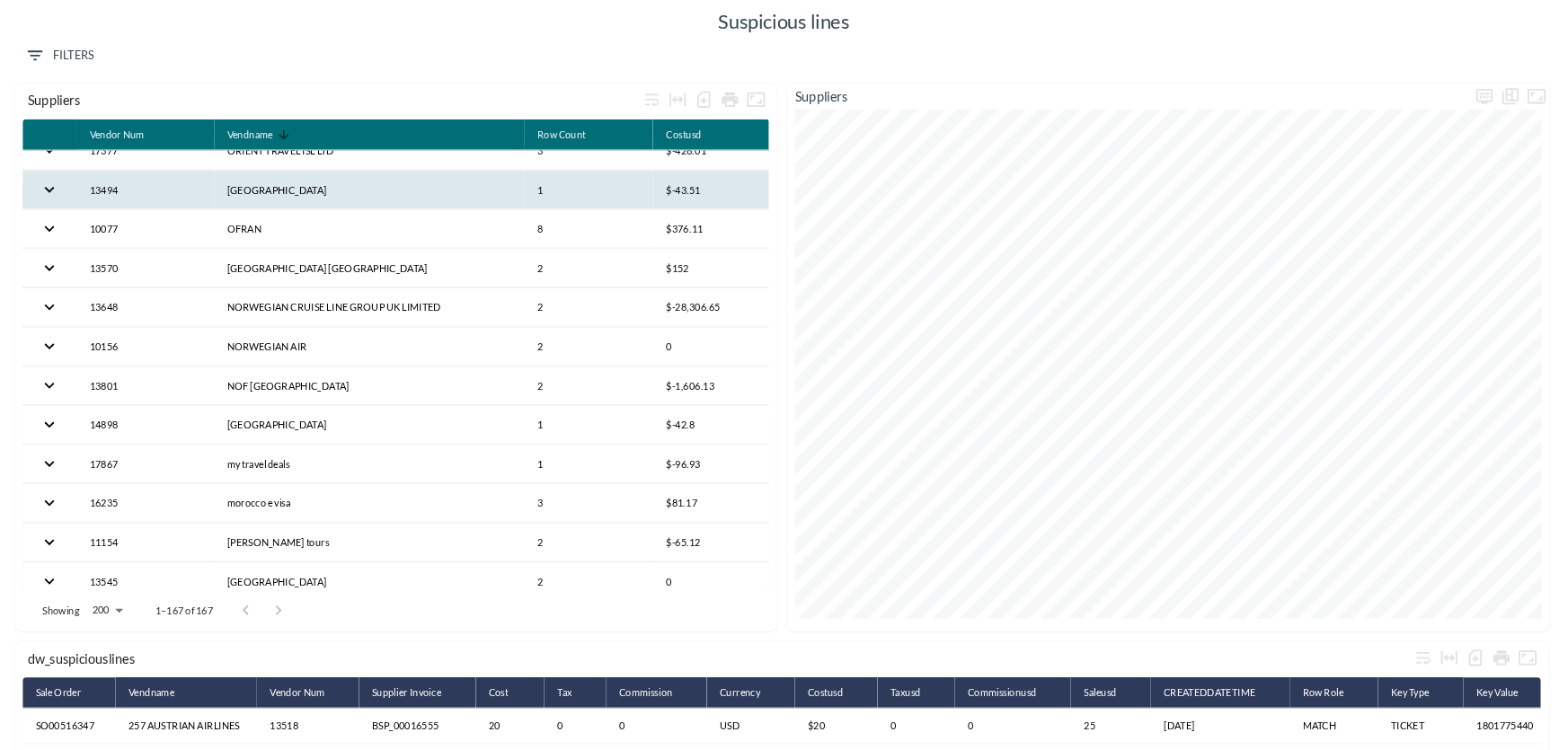
scroll to position [2694, 0]
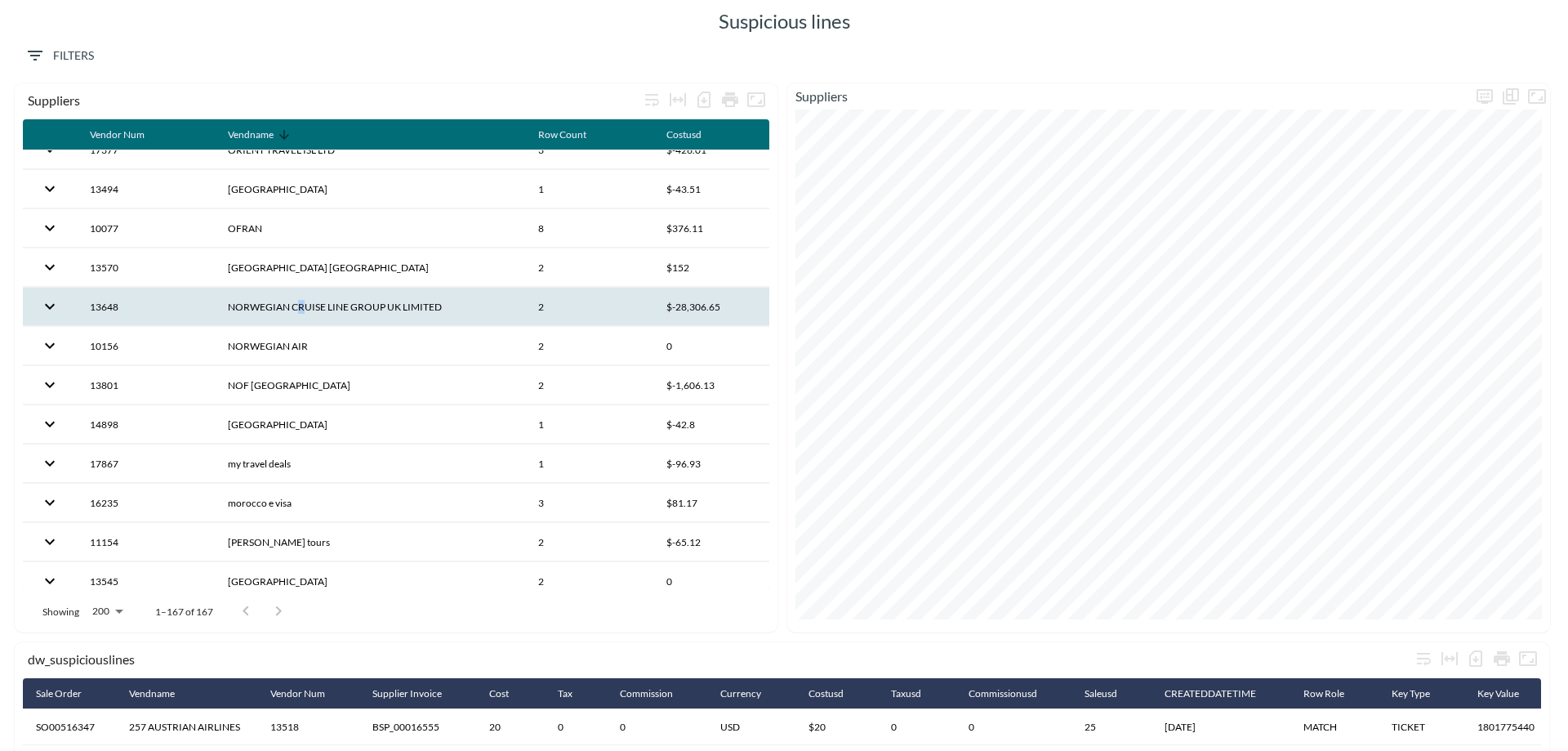
click at [302, 309] on th "NORWEGIAN CRUISE LINE GROUP UK LIMITED" at bounding box center [369, 307] width 310 height 38
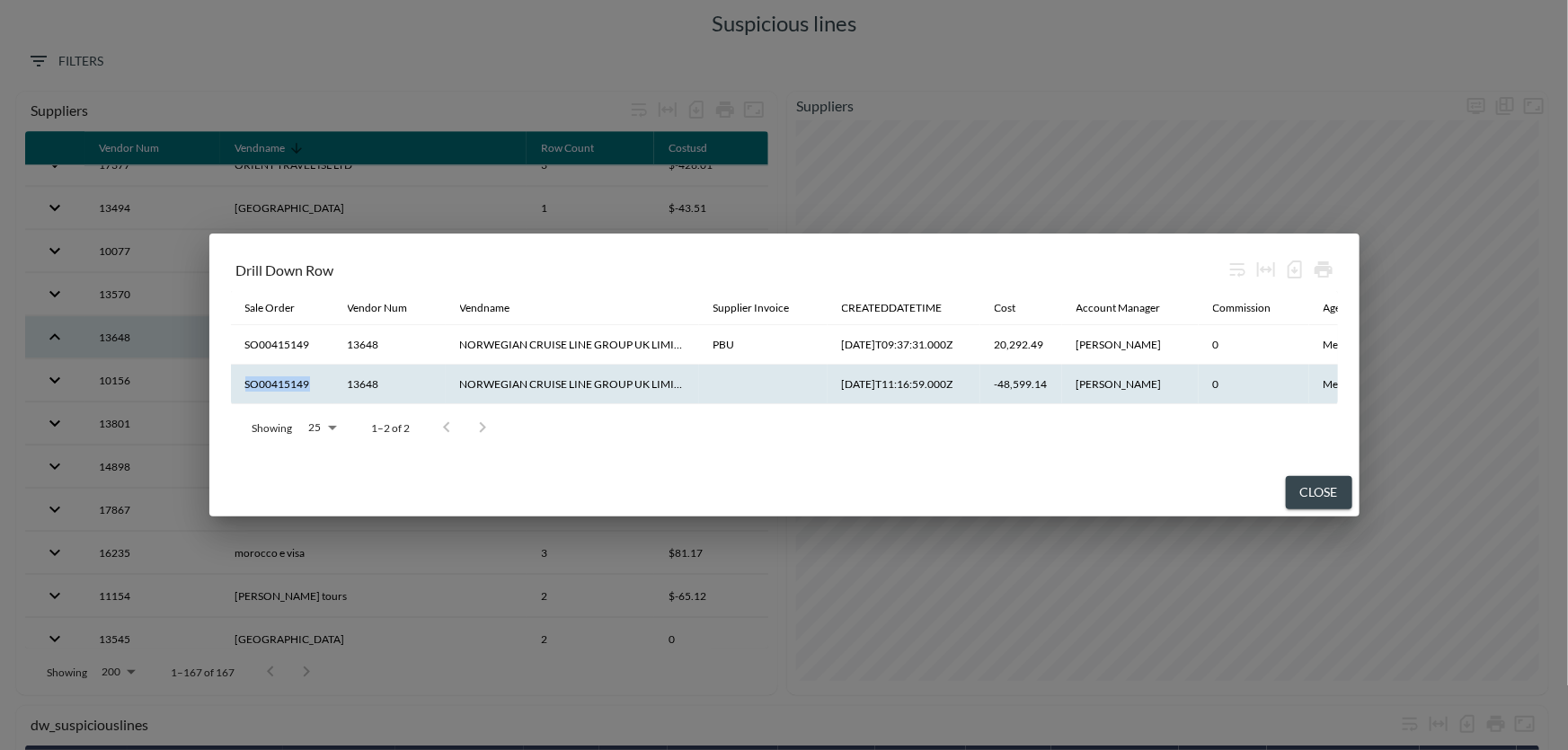
drag, startPoint x: 306, startPoint y: 382, endPoint x: 240, endPoint y: 385, distance: 66.1
click at [240, 385] on th "SO00415149" at bounding box center [281, 384] width 102 height 40
copy th "SO00415149"
click at [1328, 499] on button "Close" at bounding box center [1319, 493] width 66 height 33
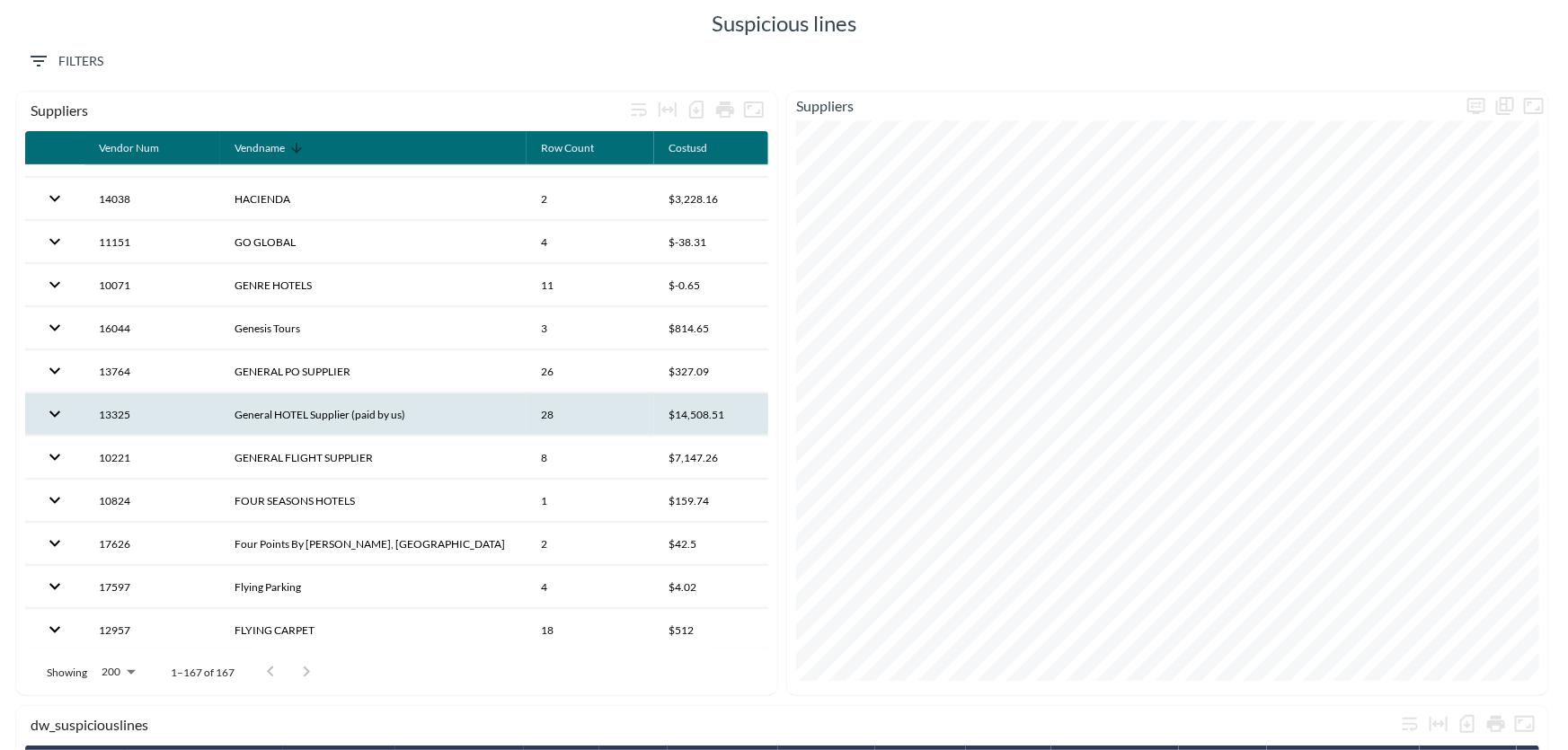
scroll to position [4000, 0]
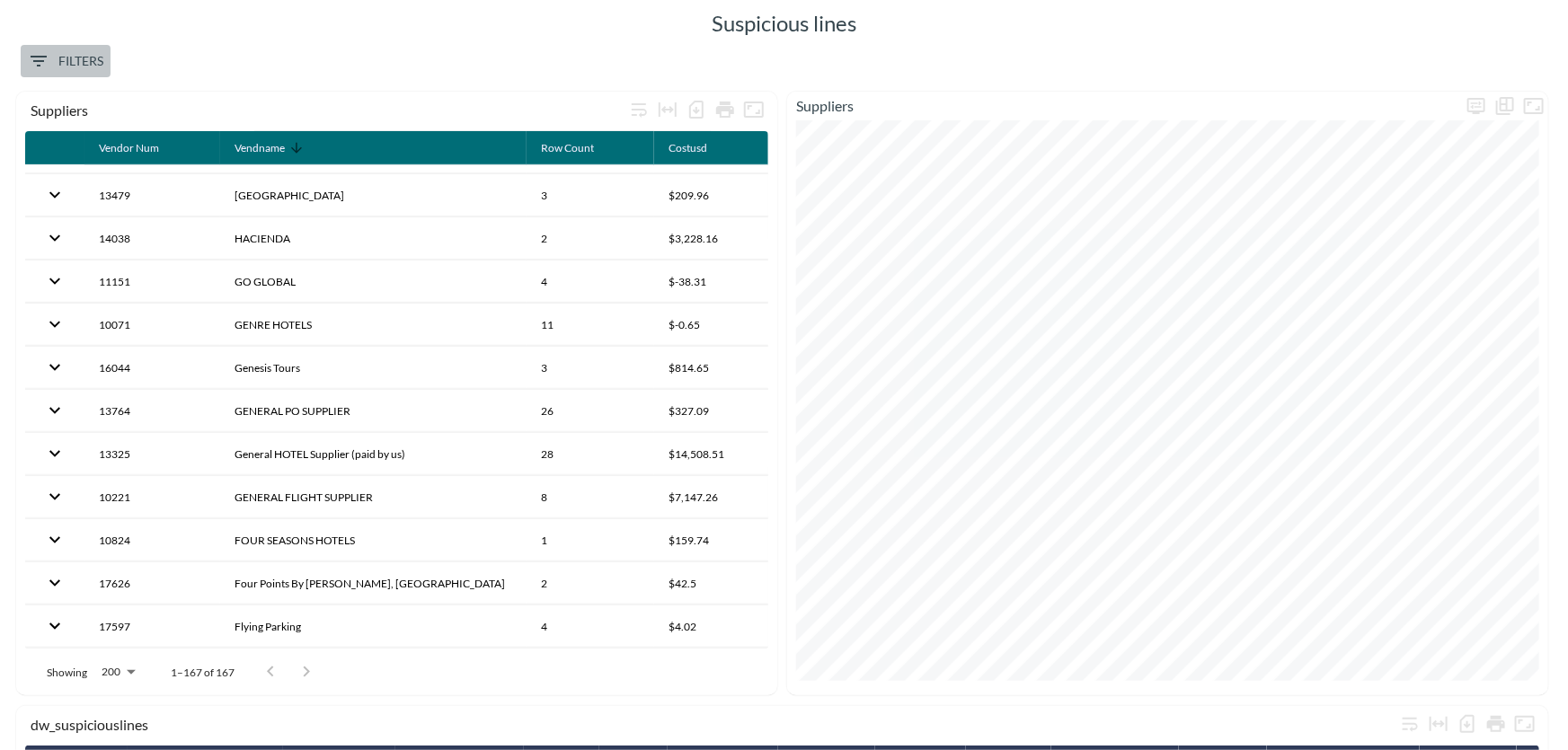
click at [76, 62] on span "0 Filters" at bounding box center [65, 62] width 75 height 22
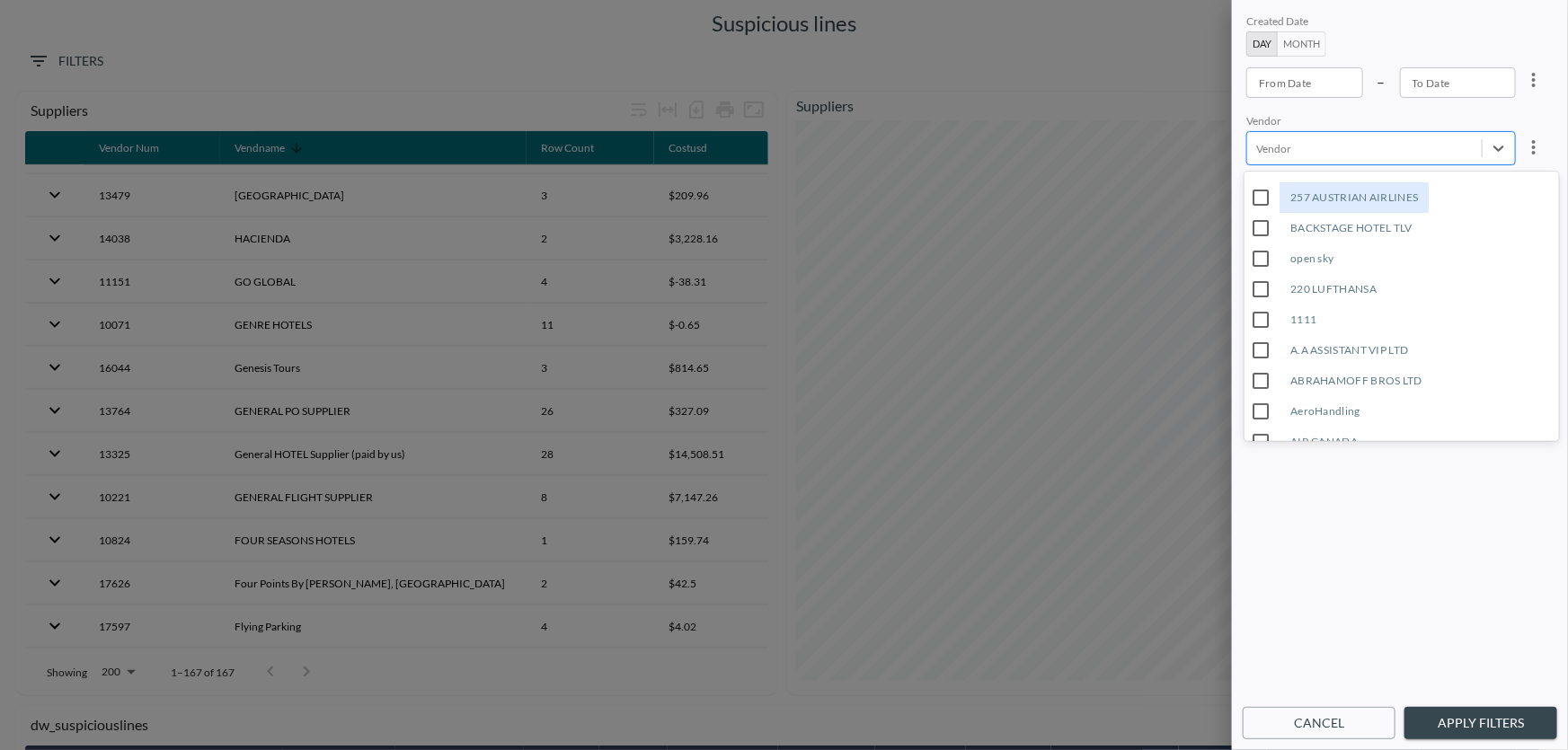
click at [1326, 147] on div at bounding box center [1364, 148] width 216 height 17
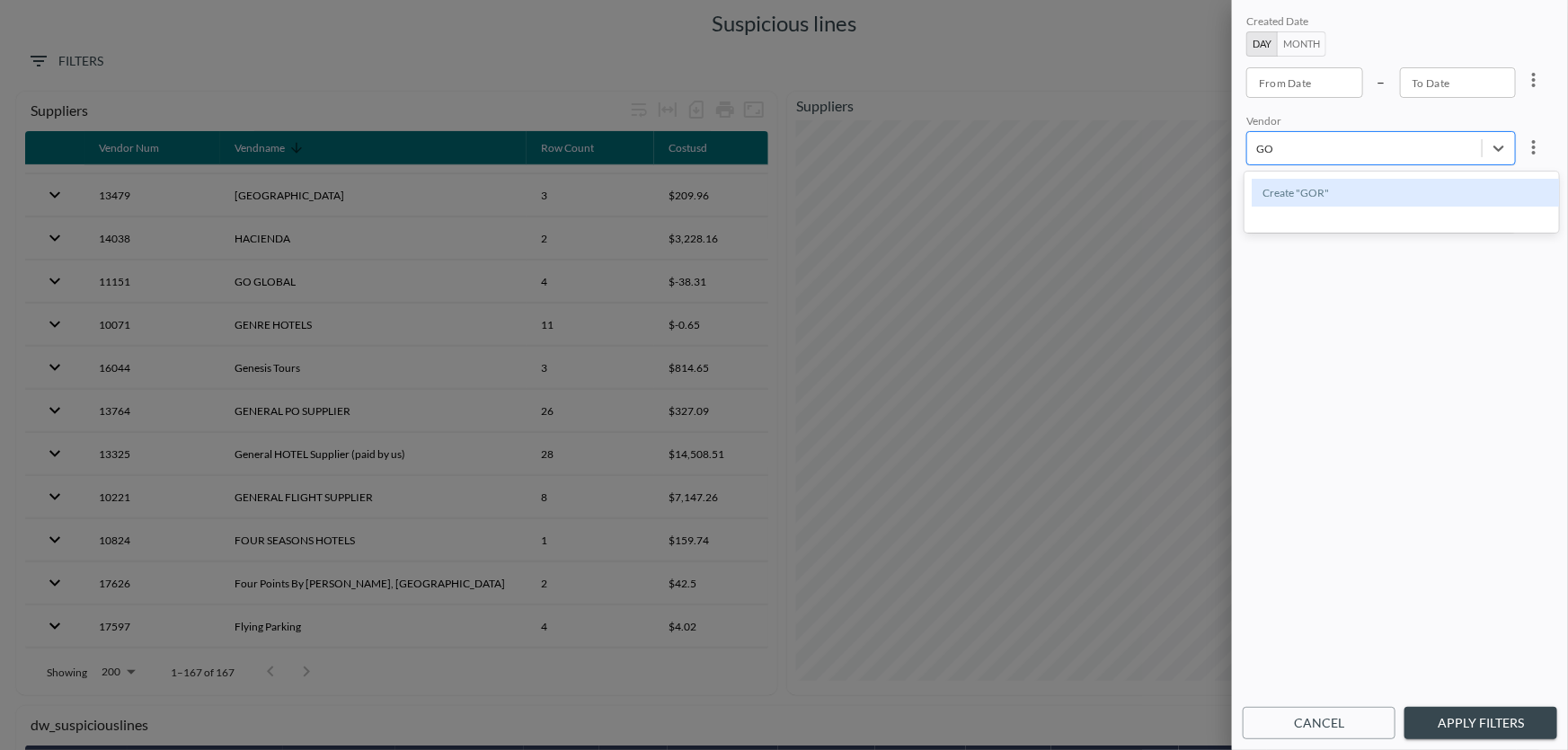
type input "G"
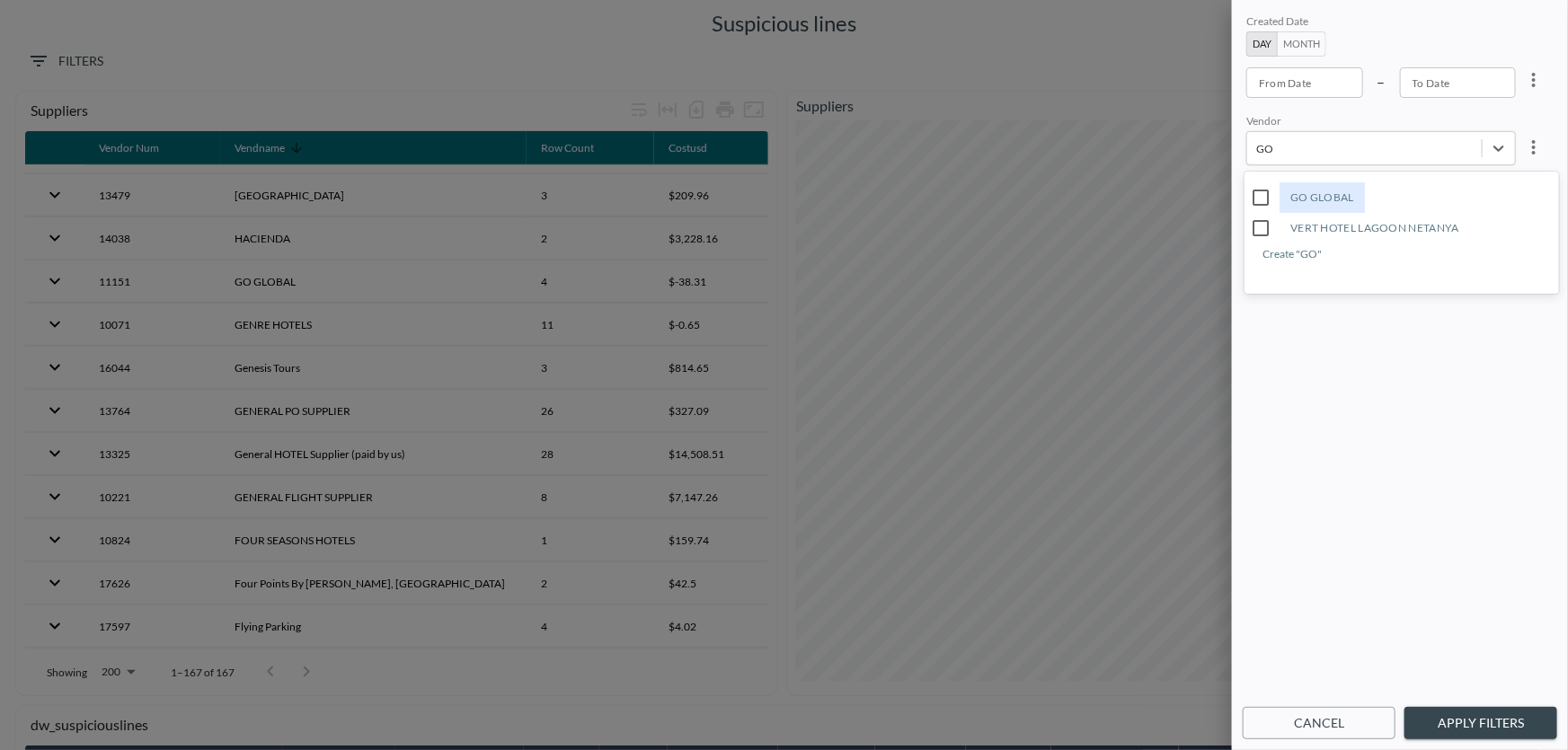
type input "G"
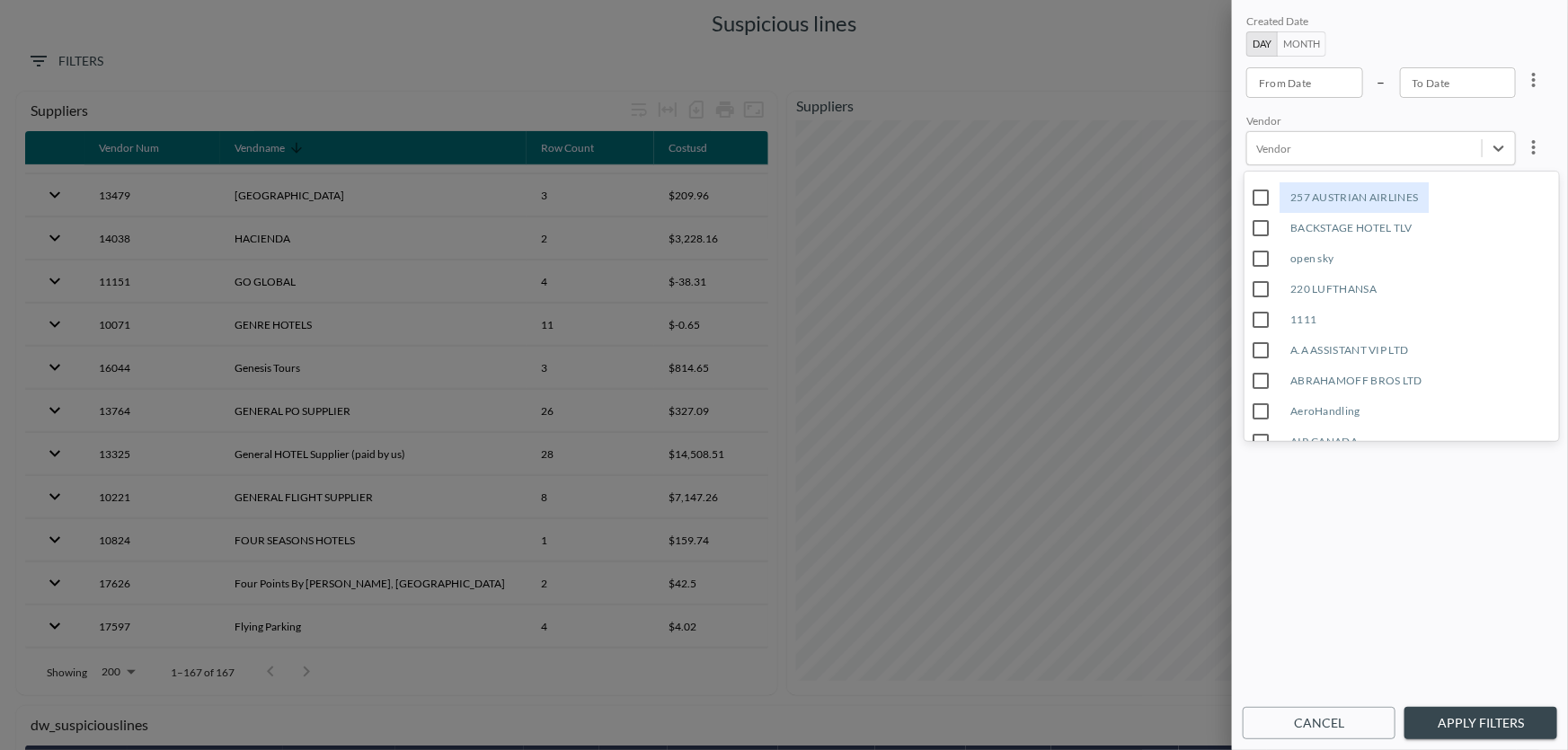
click at [129, 266] on div at bounding box center [784, 375] width 1568 height 750
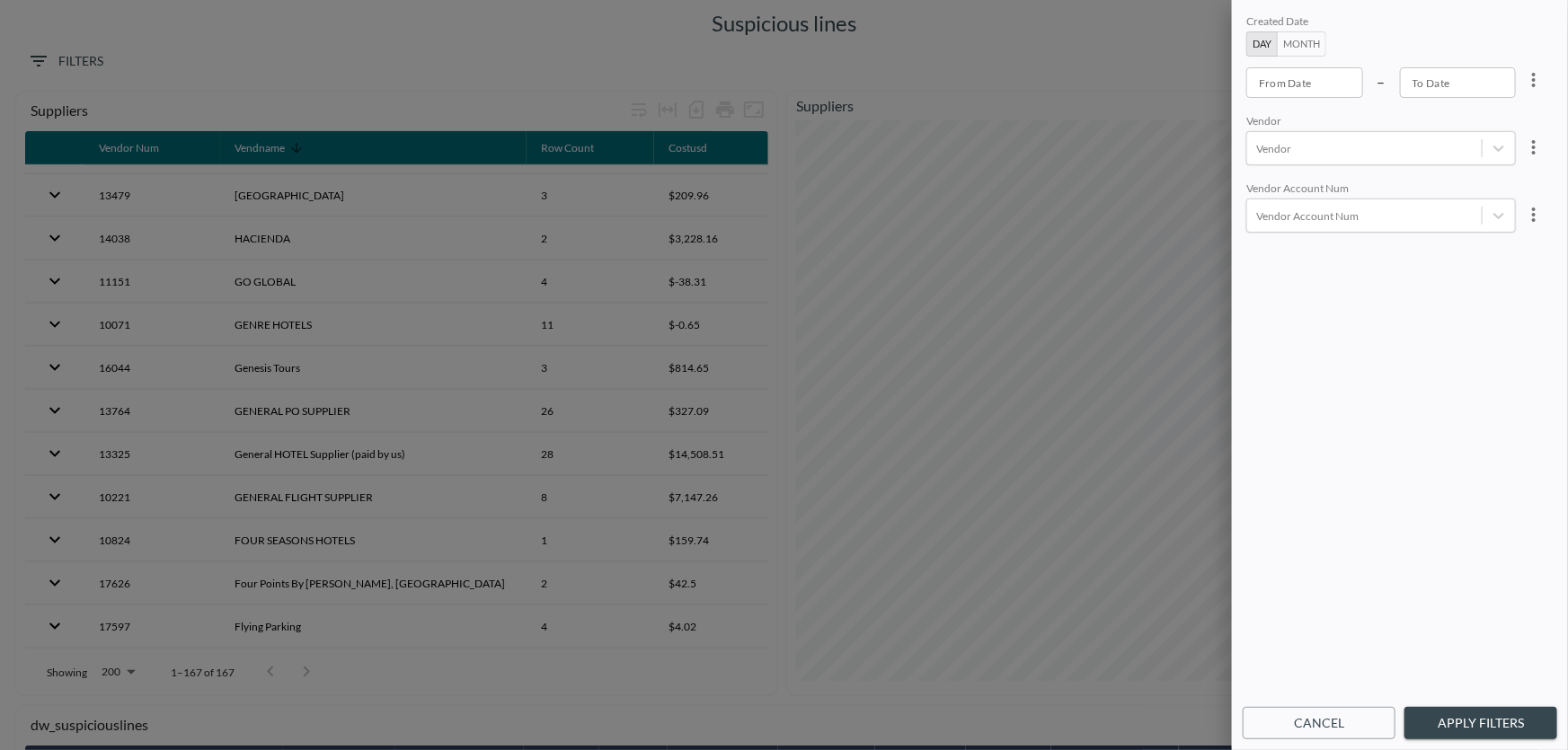
click at [257, 261] on div at bounding box center [784, 375] width 1568 height 750
drag, startPoint x: 1323, startPoint y: 719, endPoint x: 1317, endPoint y: 726, distance: 9.2
click at [1322, 718] on button "Cancel" at bounding box center [1319, 723] width 153 height 33
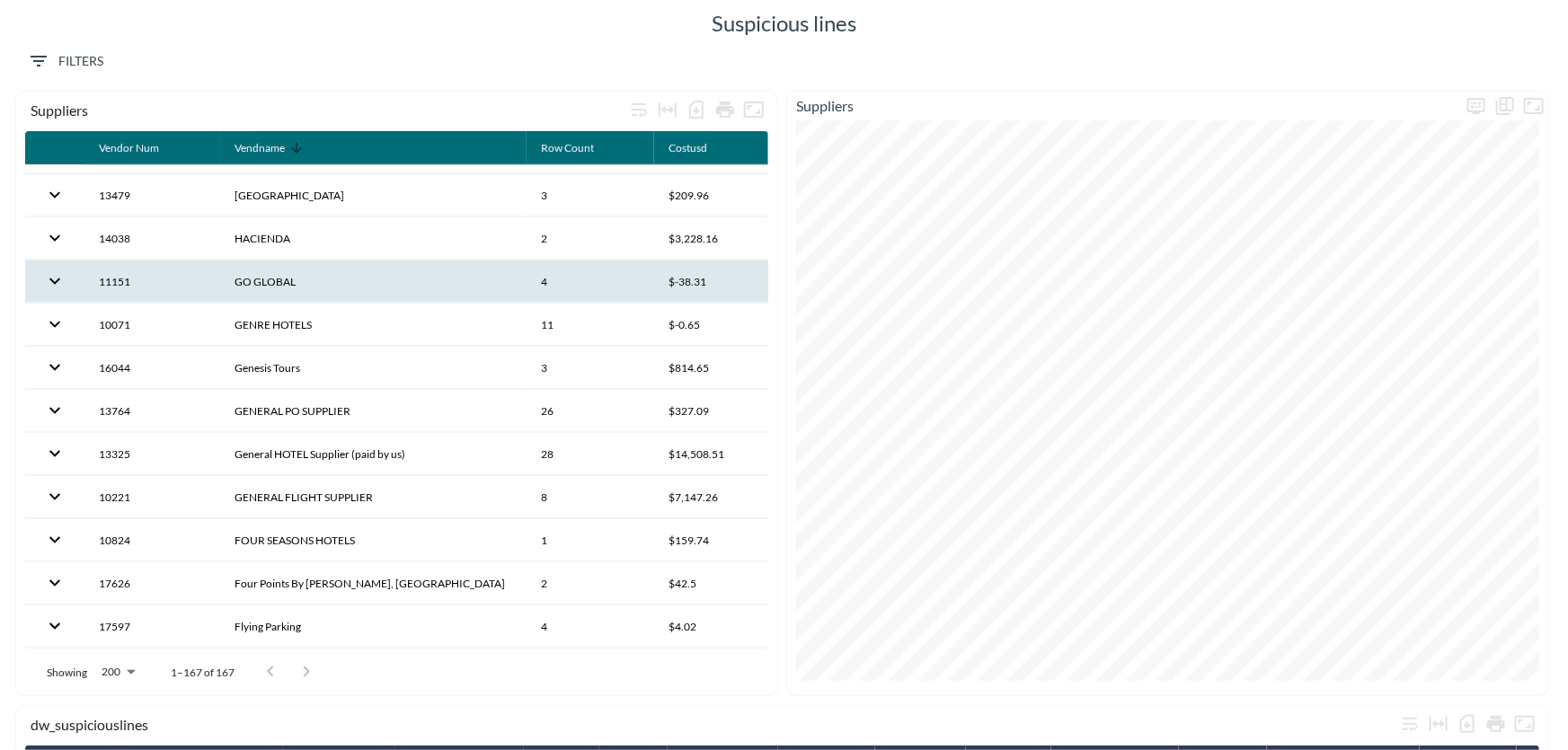
click at [185, 263] on th "11151" at bounding box center [153, 281] width 136 height 42
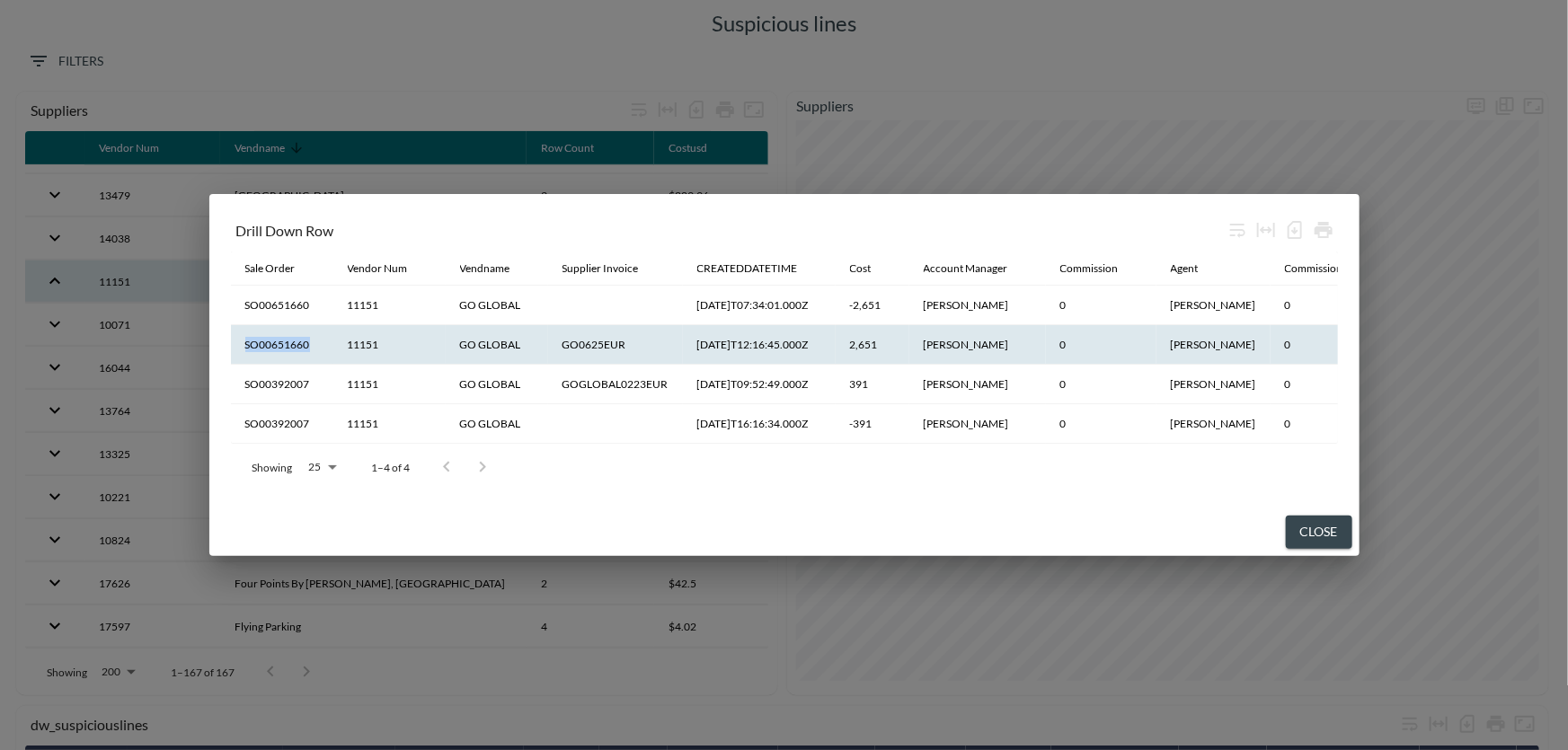
drag, startPoint x: 307, startPoint y: 340, endPoint x: 241, endPoint y: 340, distance: 66.0
click at [237, 341] on th "SO00651660" at bounding box center [281, 345] width 102 height 40
copy th "SO00651660"
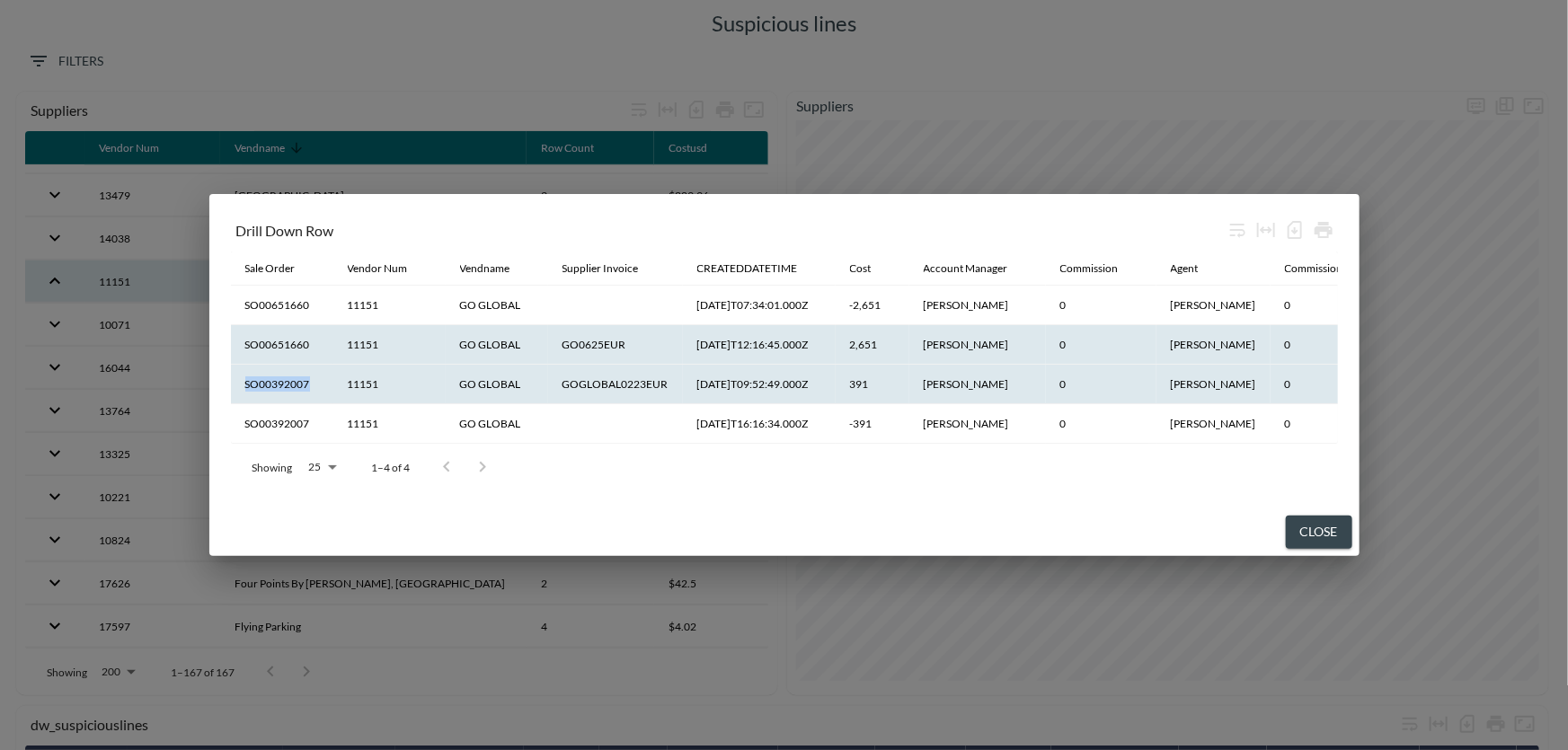
drag, startPoint x: 315, startPoint y: 378, endPoint x: 263, endPoint y: 384, distance: 52.3
click at [245, 381] on th "SO00392007" at bounding box center [281, 384] width 102 height 40
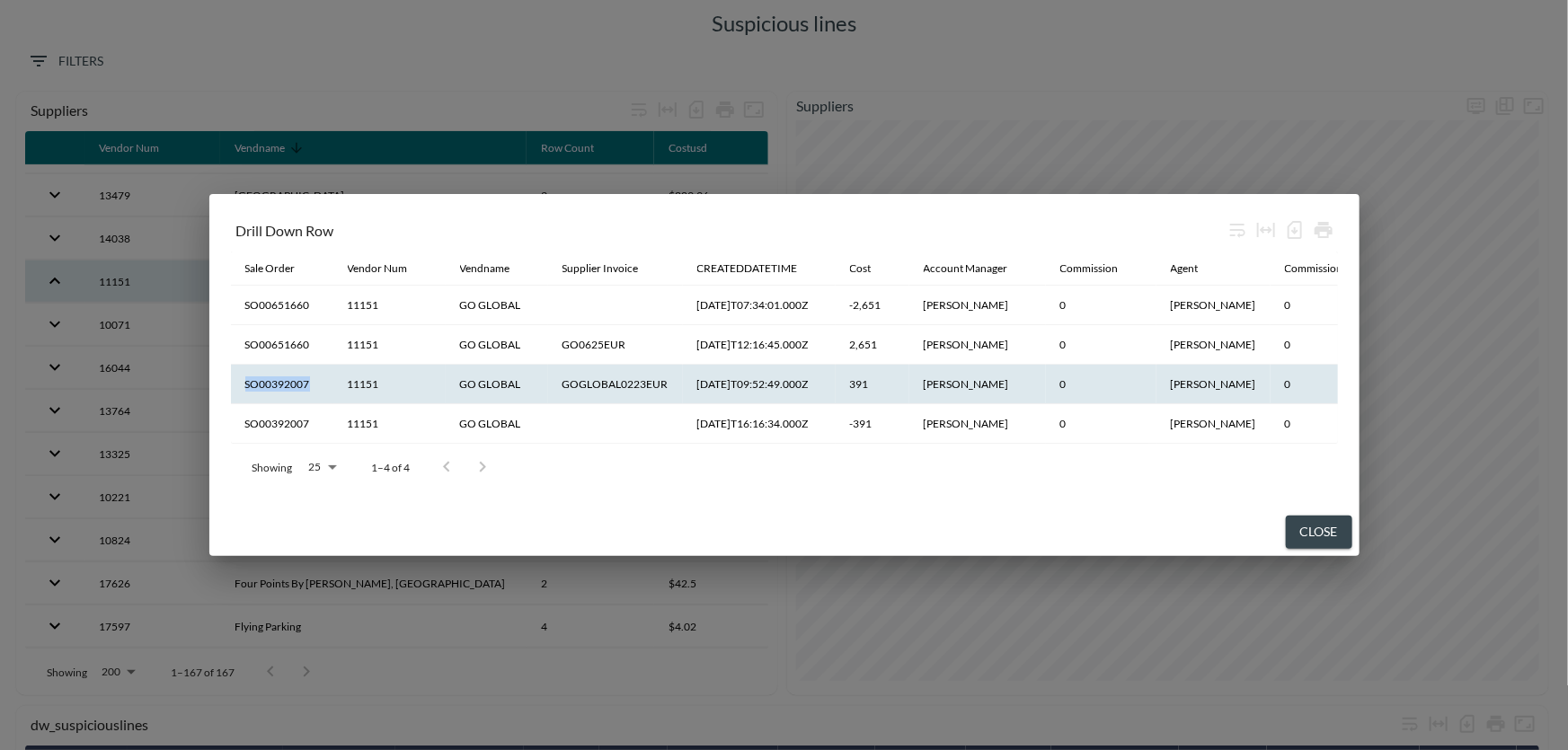
copy th "SO00392007"
